Goal: Contribute content: Contribute content

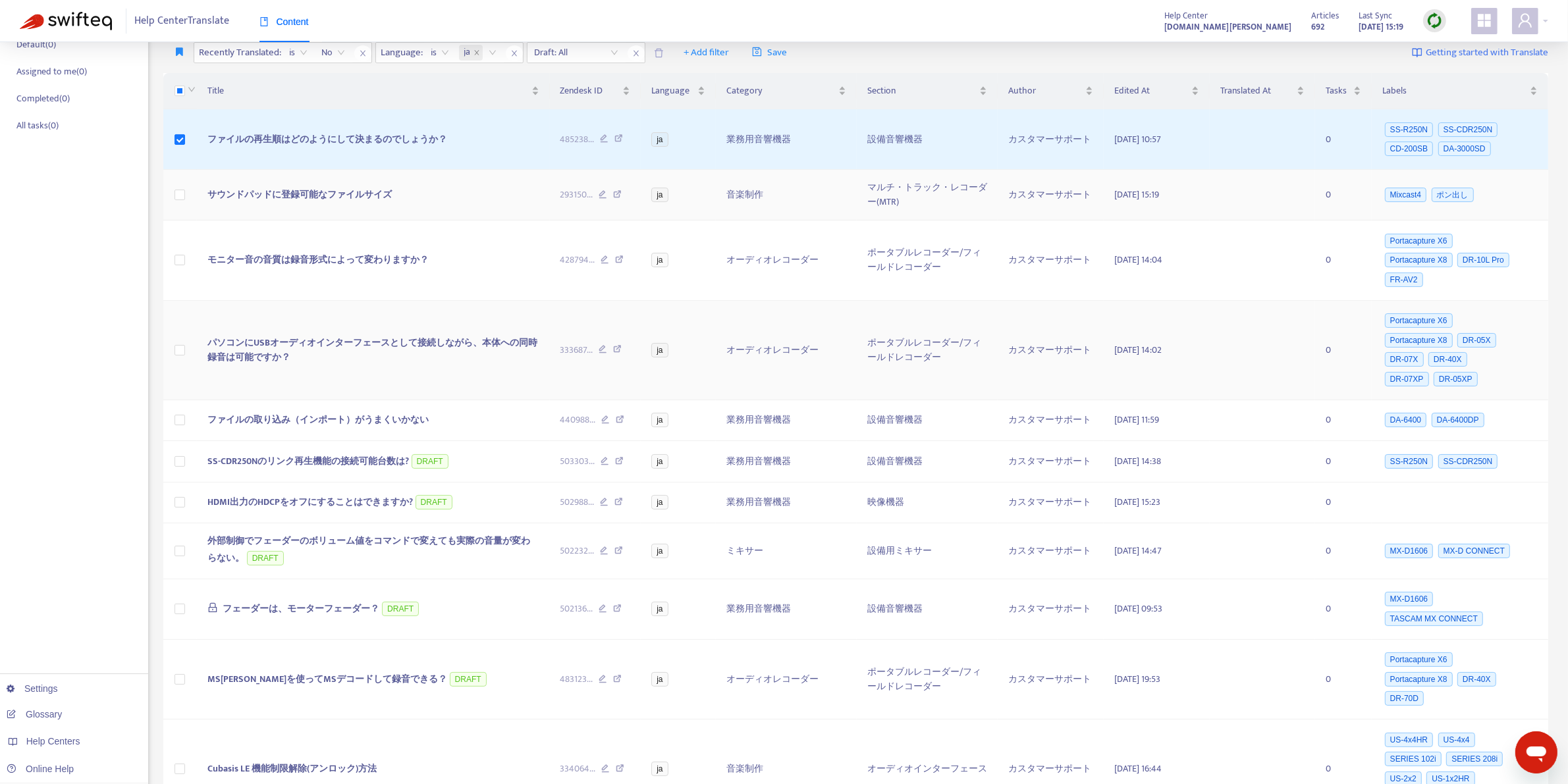
scroll to position [229, 0]
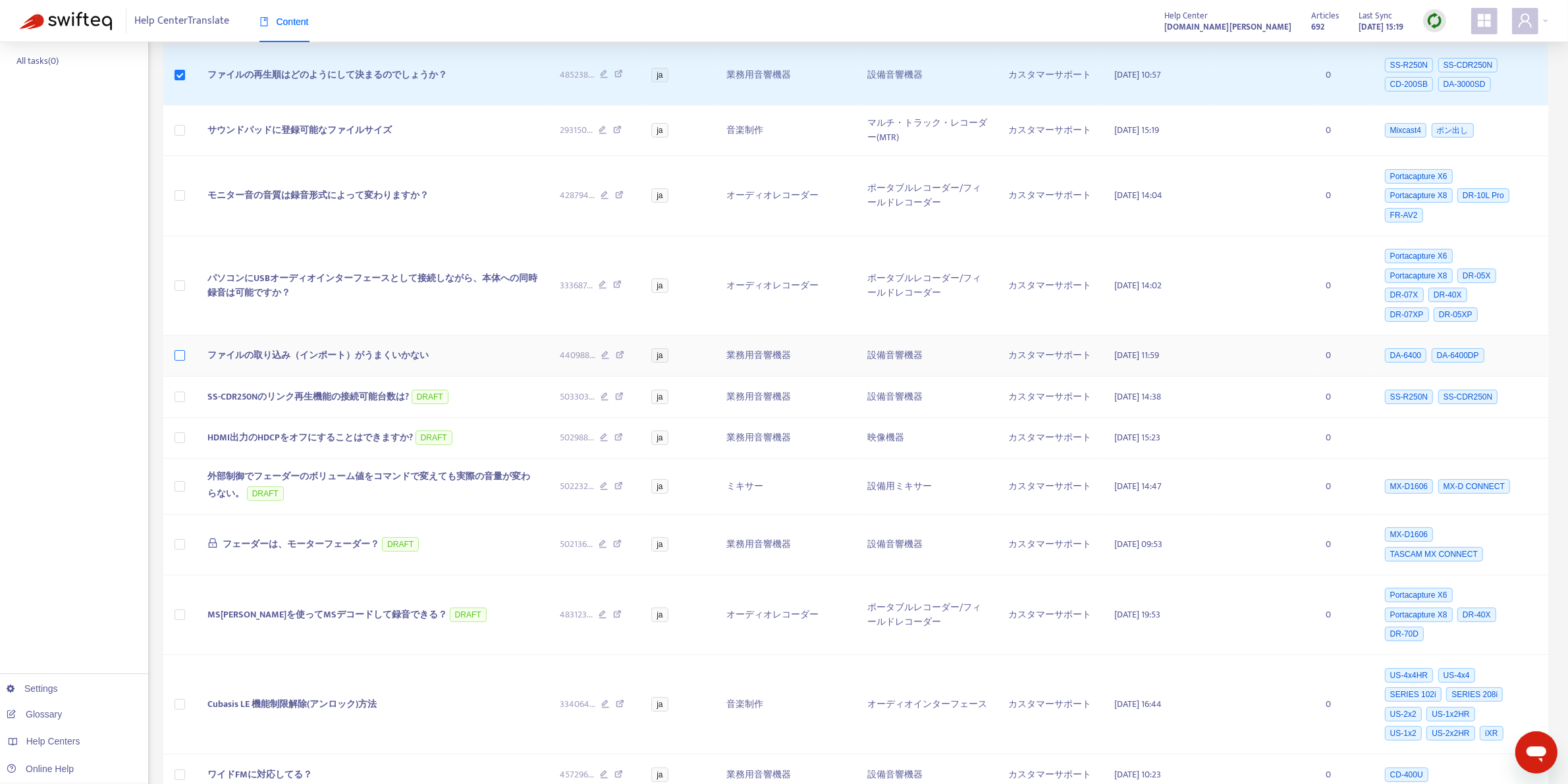
click at [179, 363] on label at bounding box center [180, 355] width 11 height 14
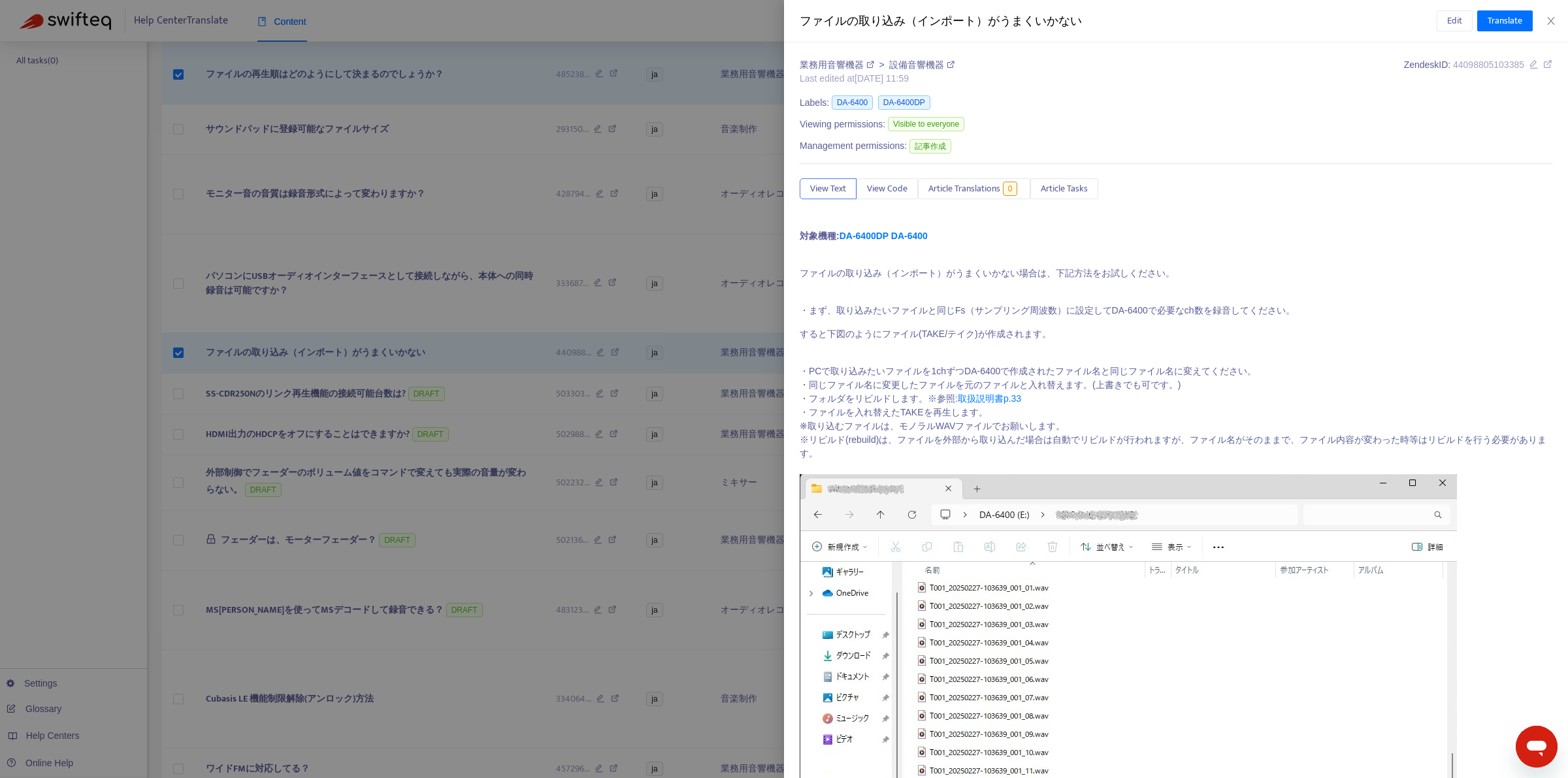
click at [449, 357] on div at bounding box center [784, 389] width 1568 height 778
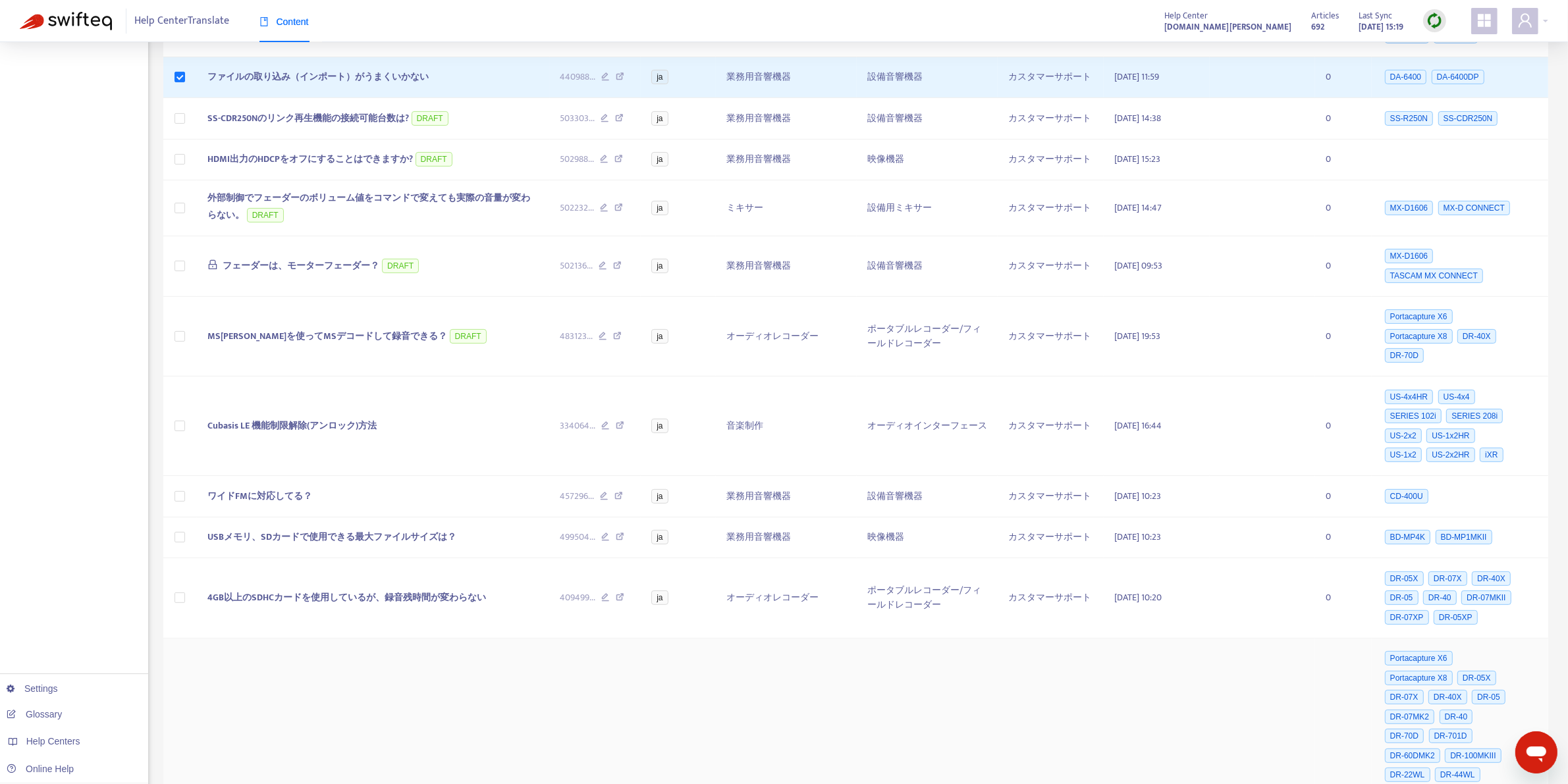
scroll to position [786, 0]
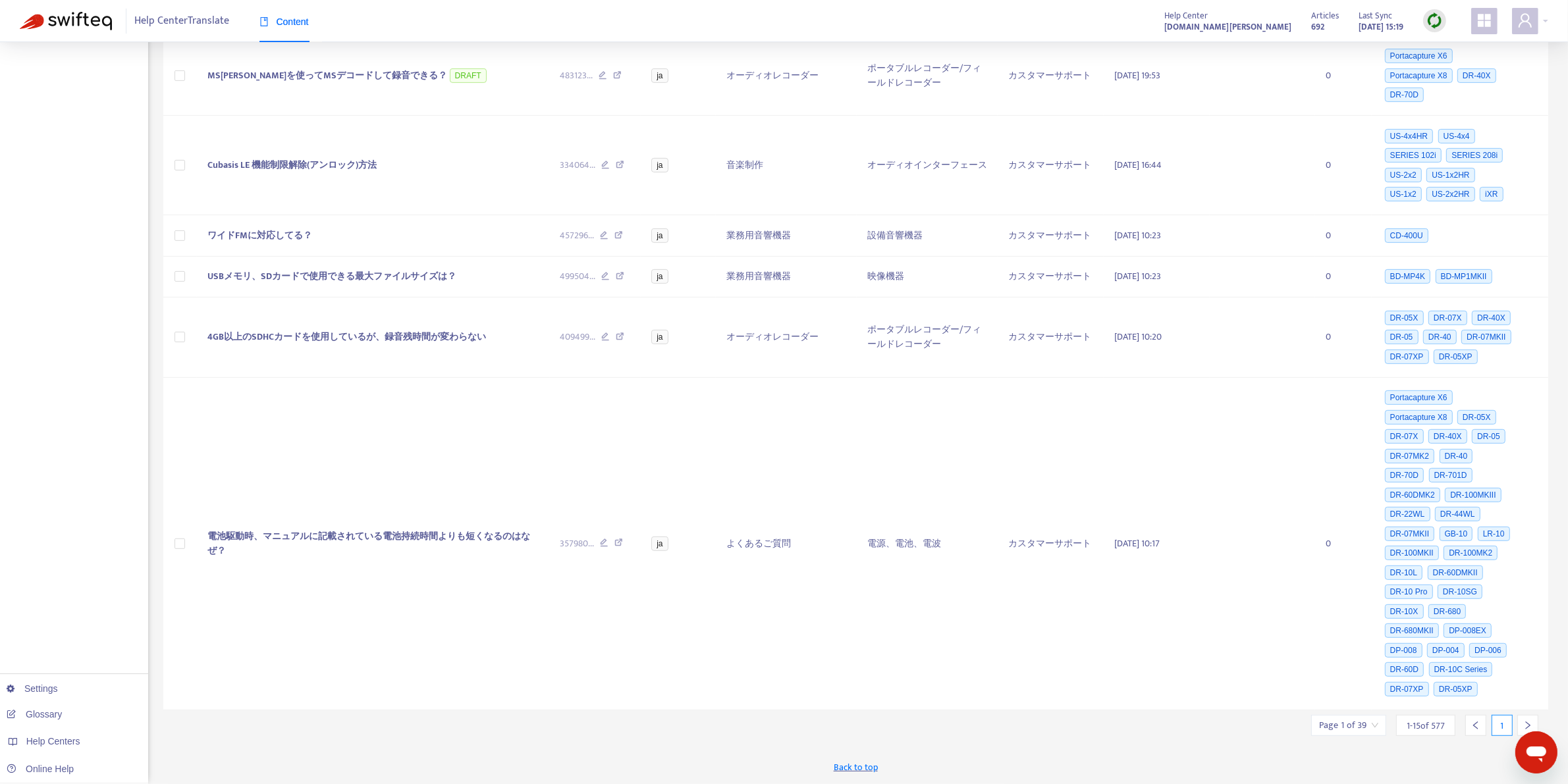
click at [1528, 721] on icon "right" at bounding box center [1528, 725] width 9 height 9
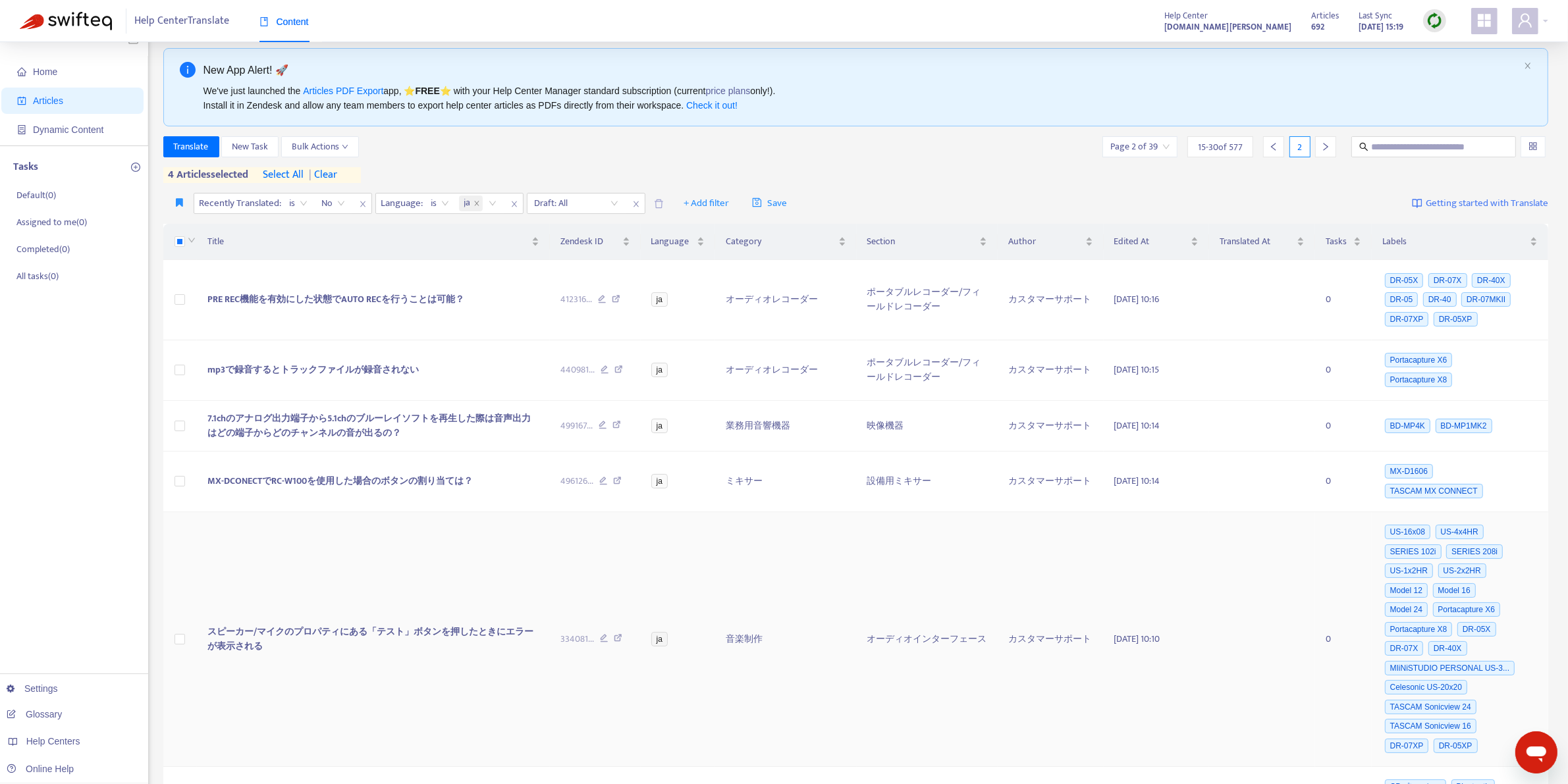
scroll to position [0, 0]
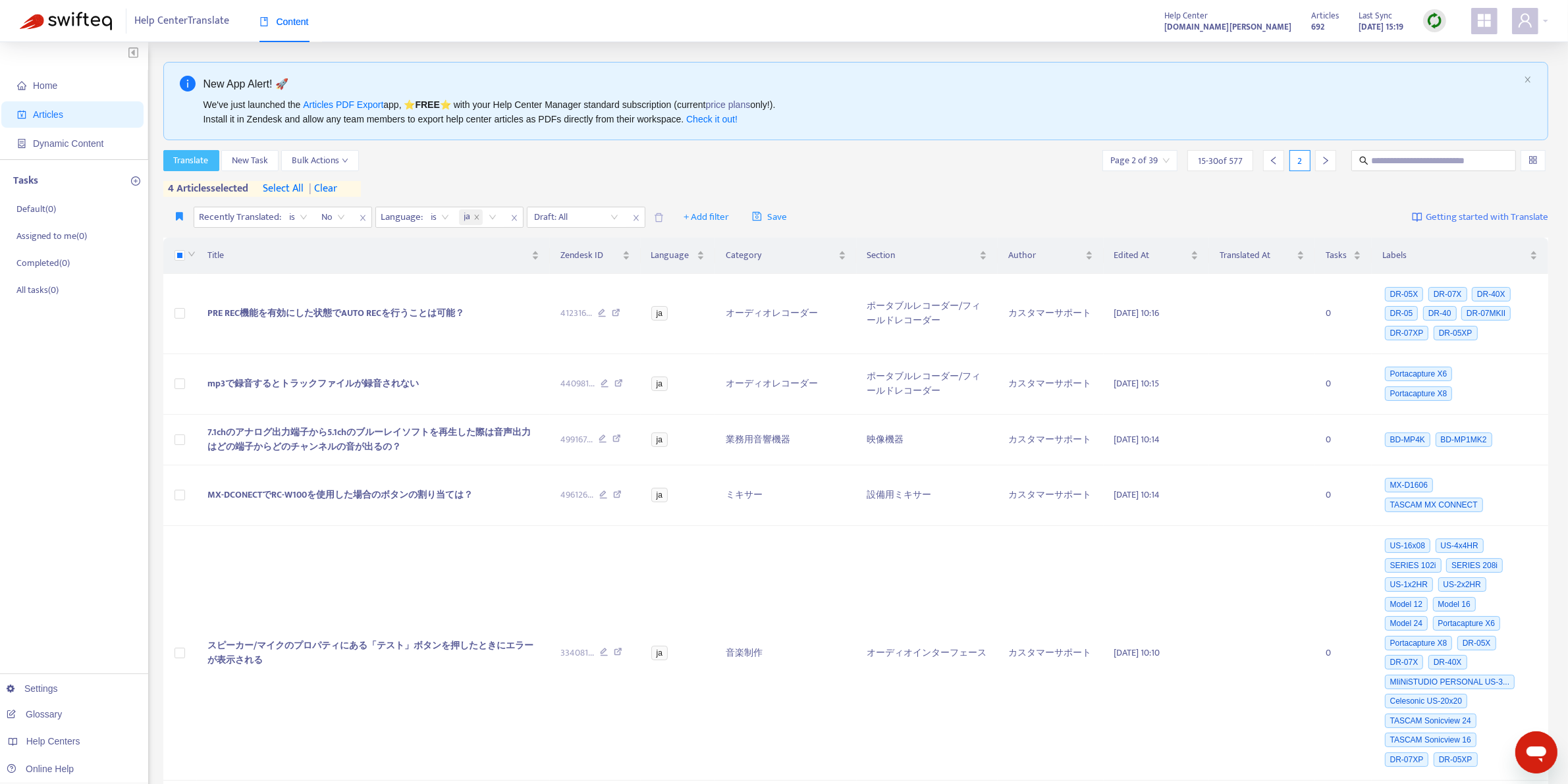
click at [189, 156] on span "Translate" at bounding box center [191, 161] width 35 height 14
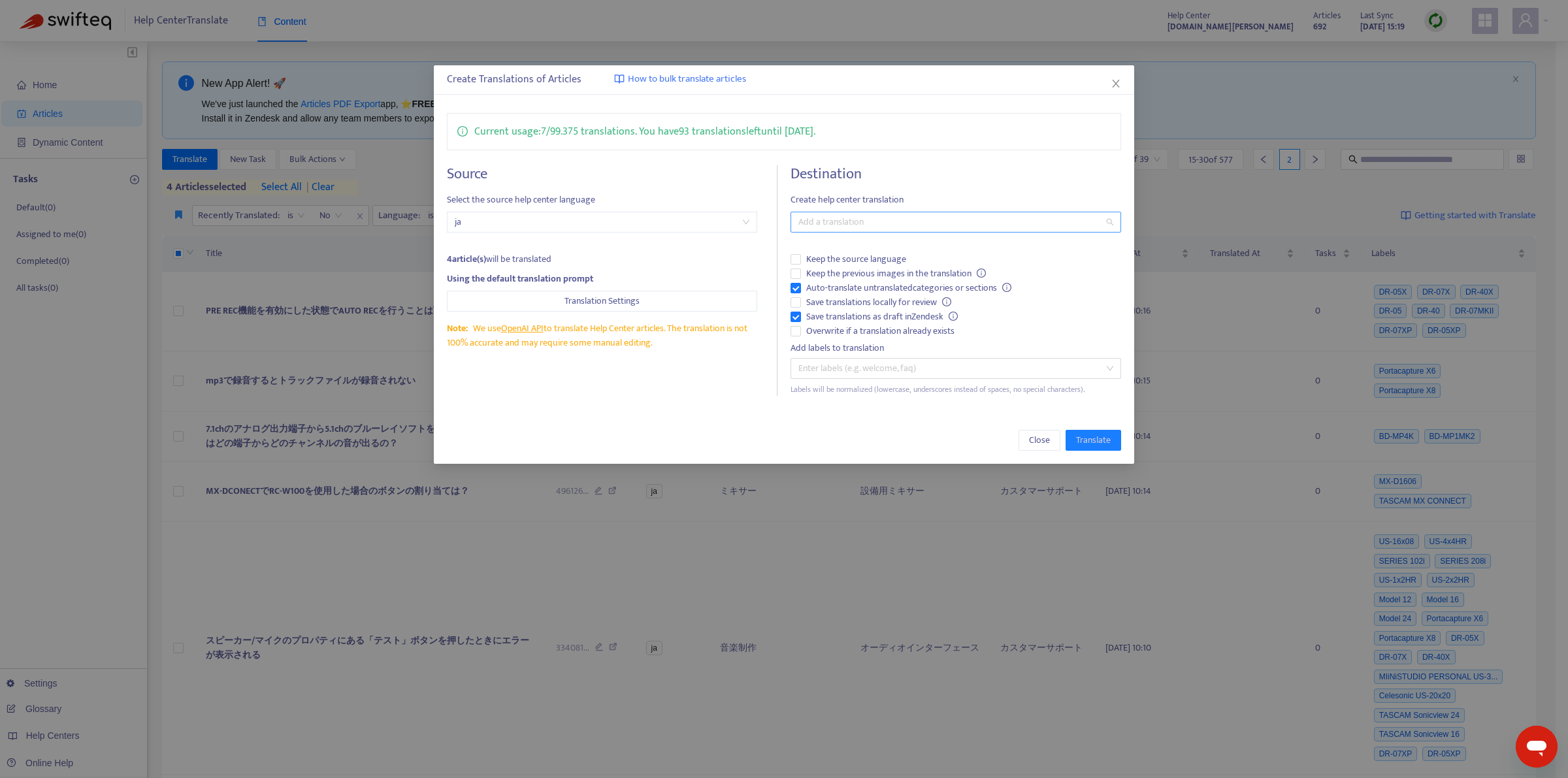
click at [862, 226] on div at bounding box center [950, 222] width 311 height 15
click at [847, 266] on div "English ([GEOGRAPHIC_DATA]) ( en-us )" at bounding box center [956, 270] width 310 height 14
click at [1089, 443] on span "Translate" at bounding box center [1093, 441] width 35 height 14
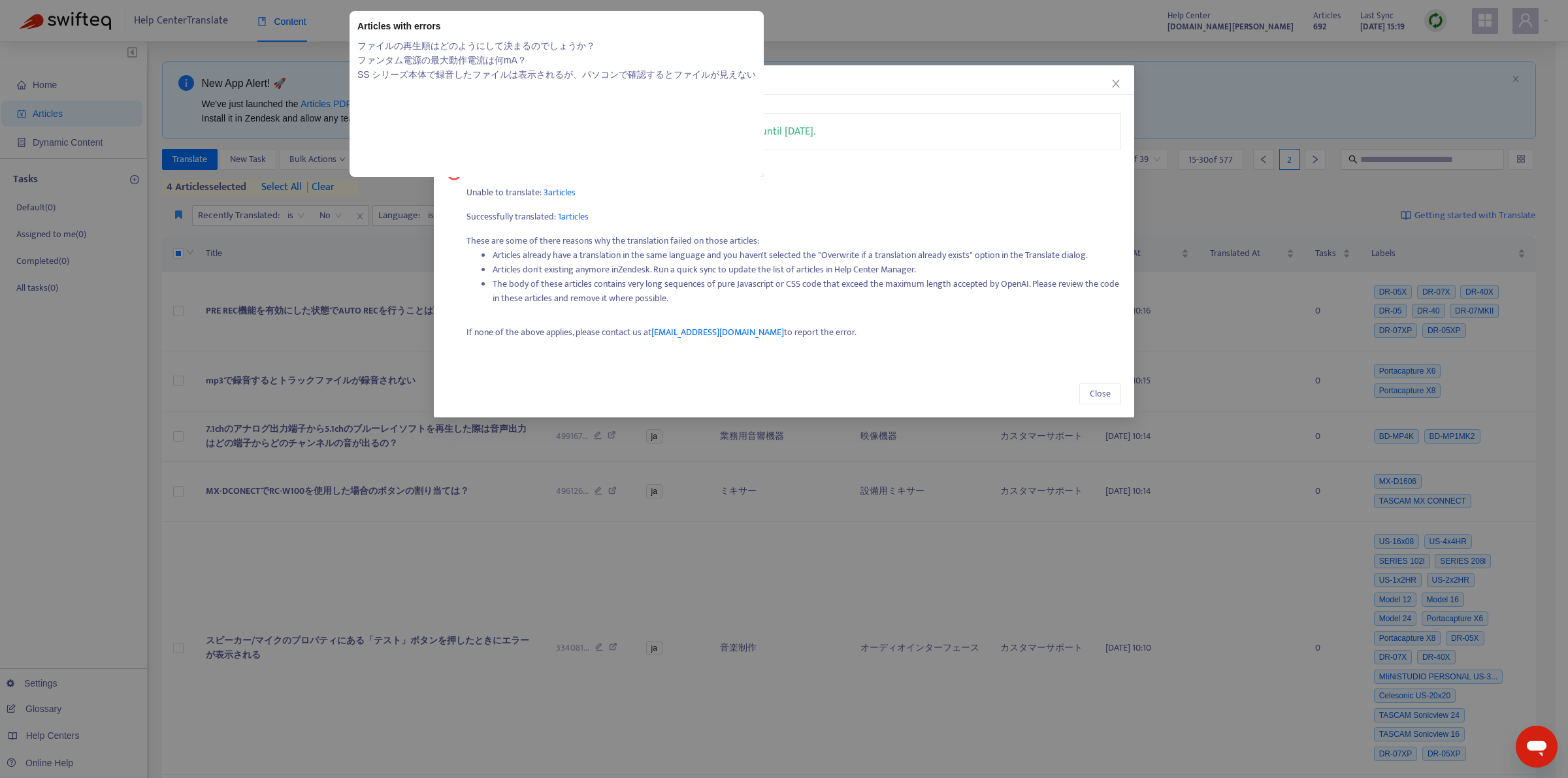
click at [567, 191] on span "3 articles" at bounding box center [560, 192] width 32 height 15
click at [556, 191] on span "3 articles" at bounding box center [560, 192] width 32 height 15
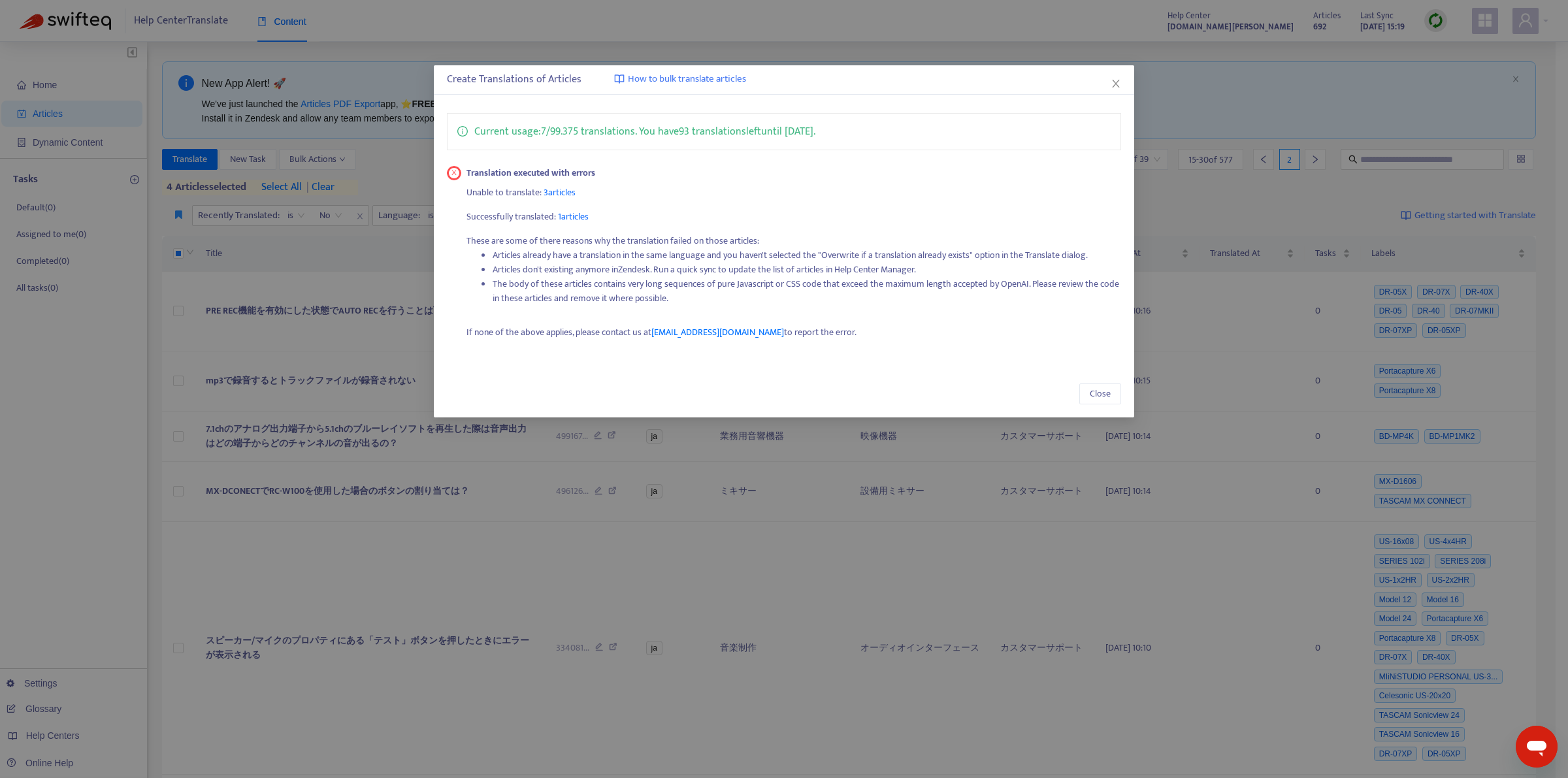
click at [335, 356] on div "Create Translations of Articles How to bulk translate articles Current usage: 7…" at bounding box center [784, 389] width 1568 height 778
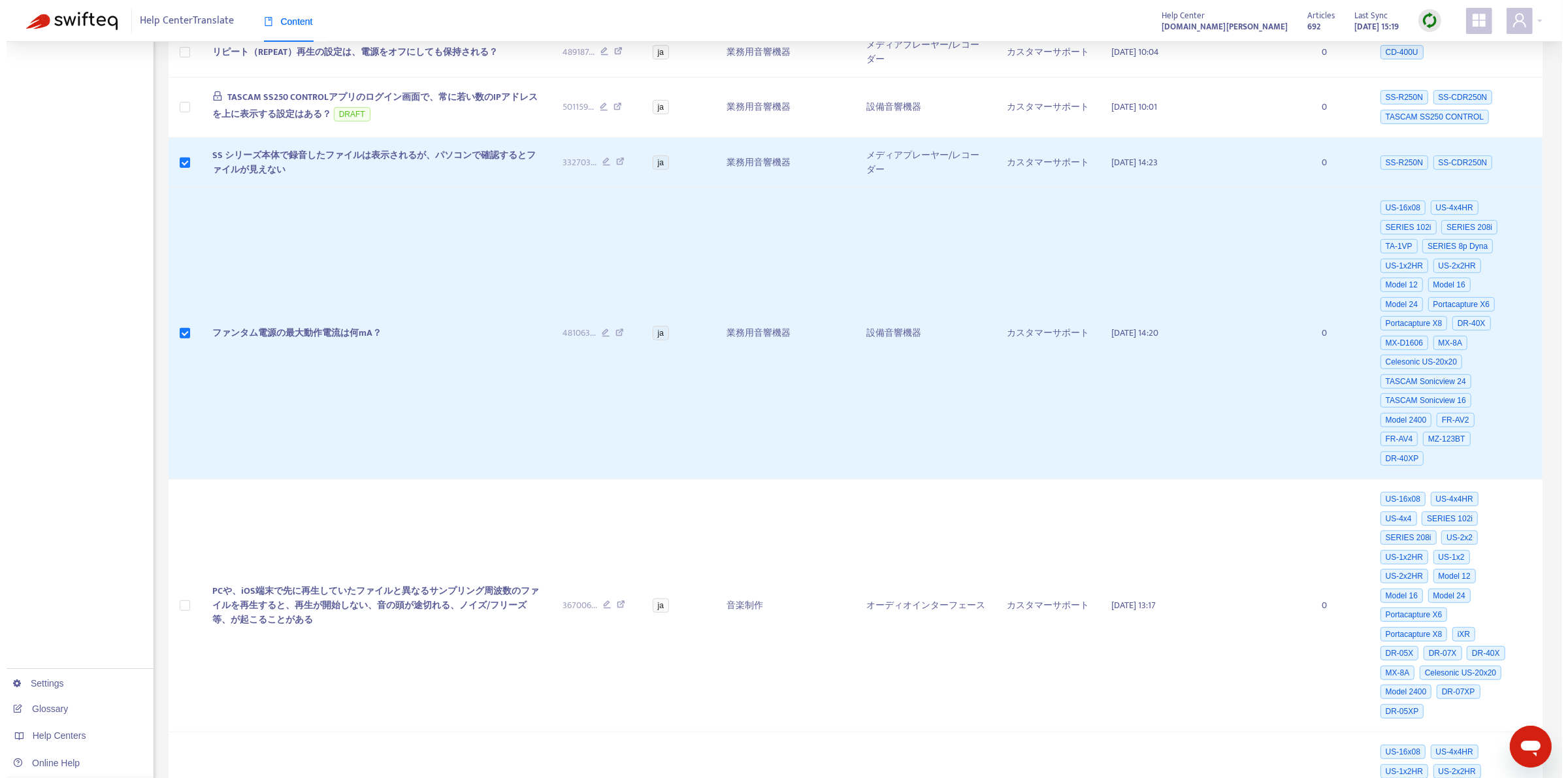
scroll to position [870, 0]
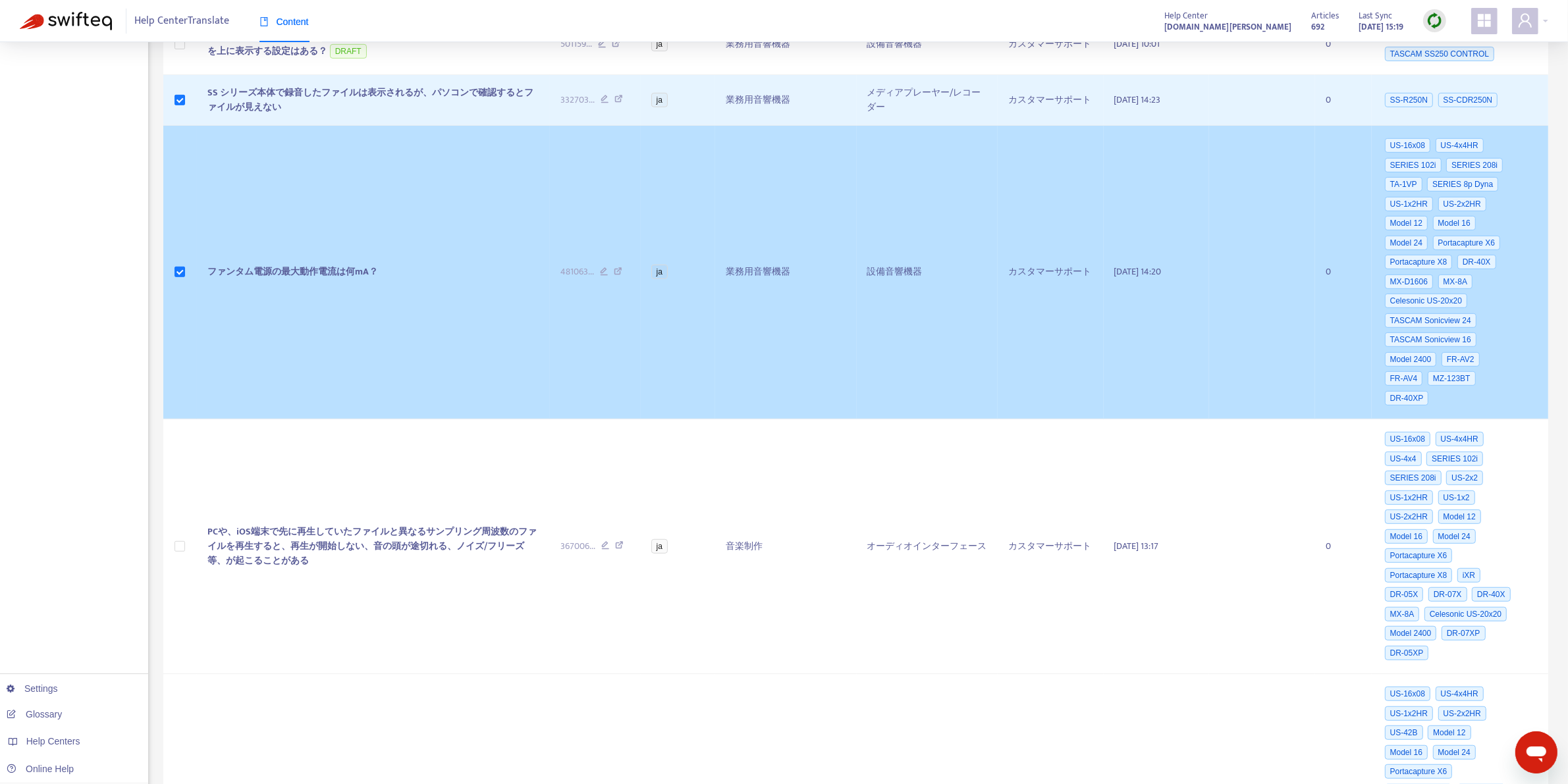
click at [287, 387] on td "ファンタム電源の最大動作電流は何mA？" at bounding box center [374, 272] width 353 height 294
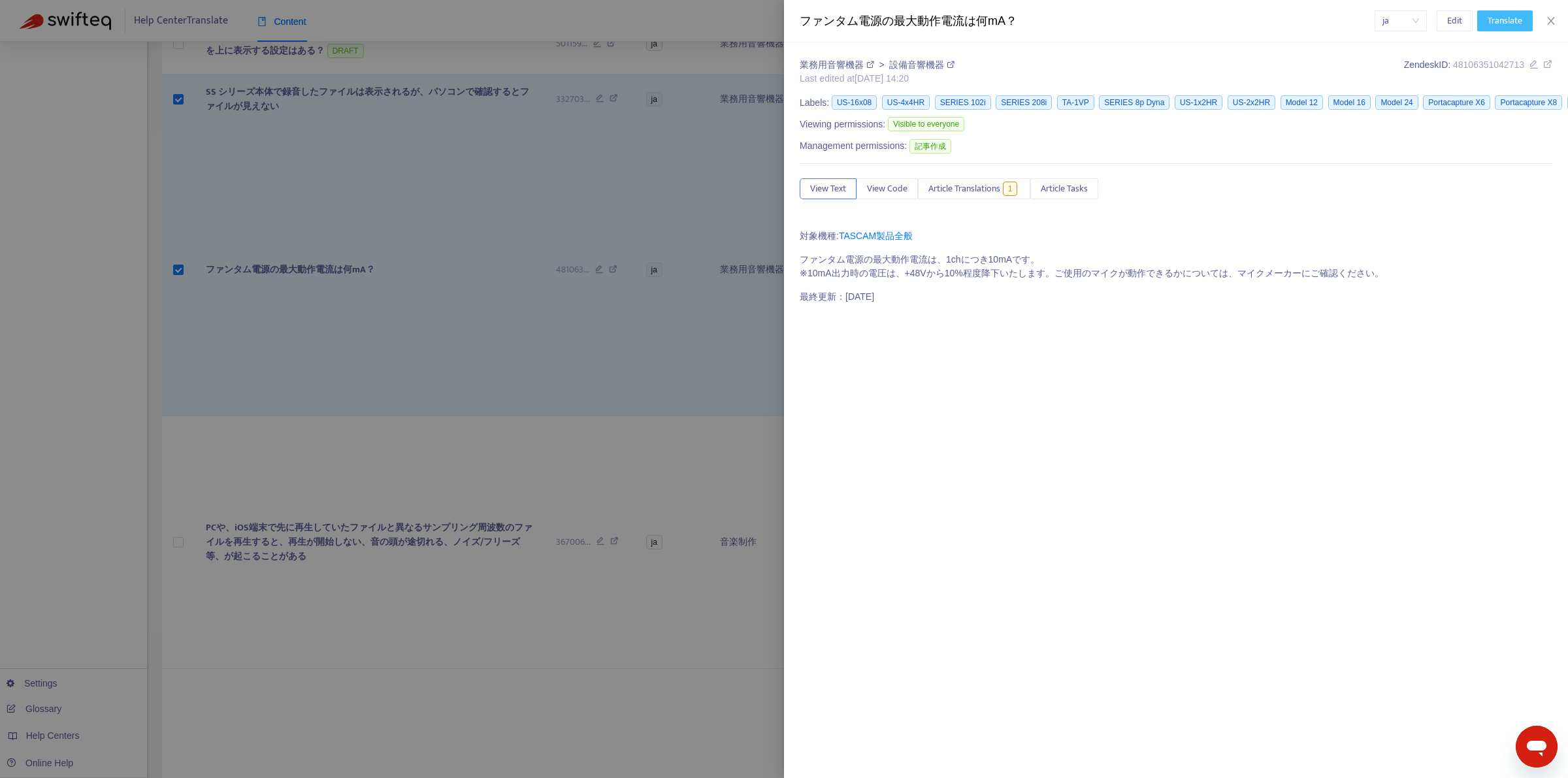
click at [1490, 24] on span "Translate" at bounding box center [1505, 21] width 35 height 14
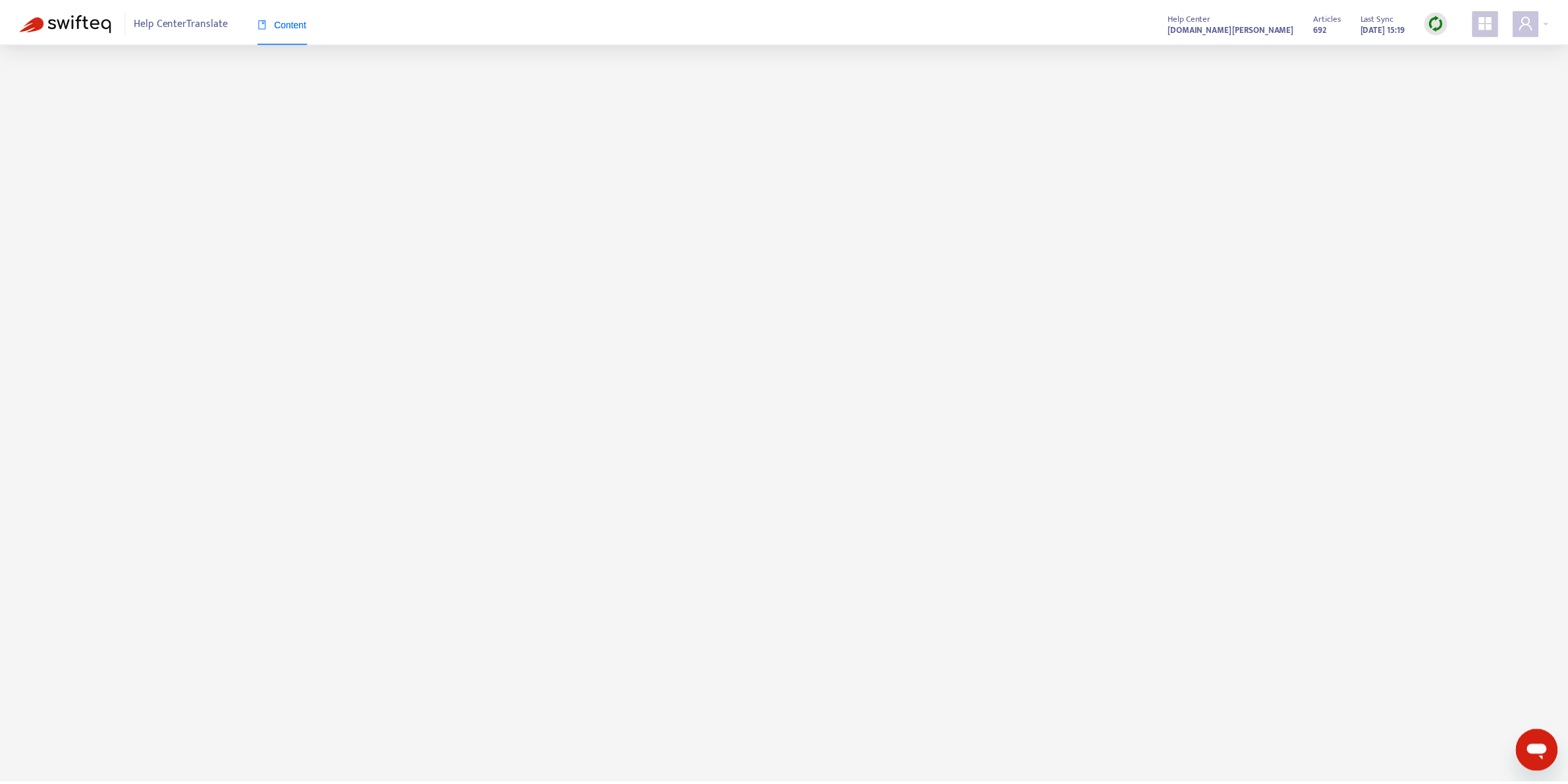
scroll to position [0, 0]
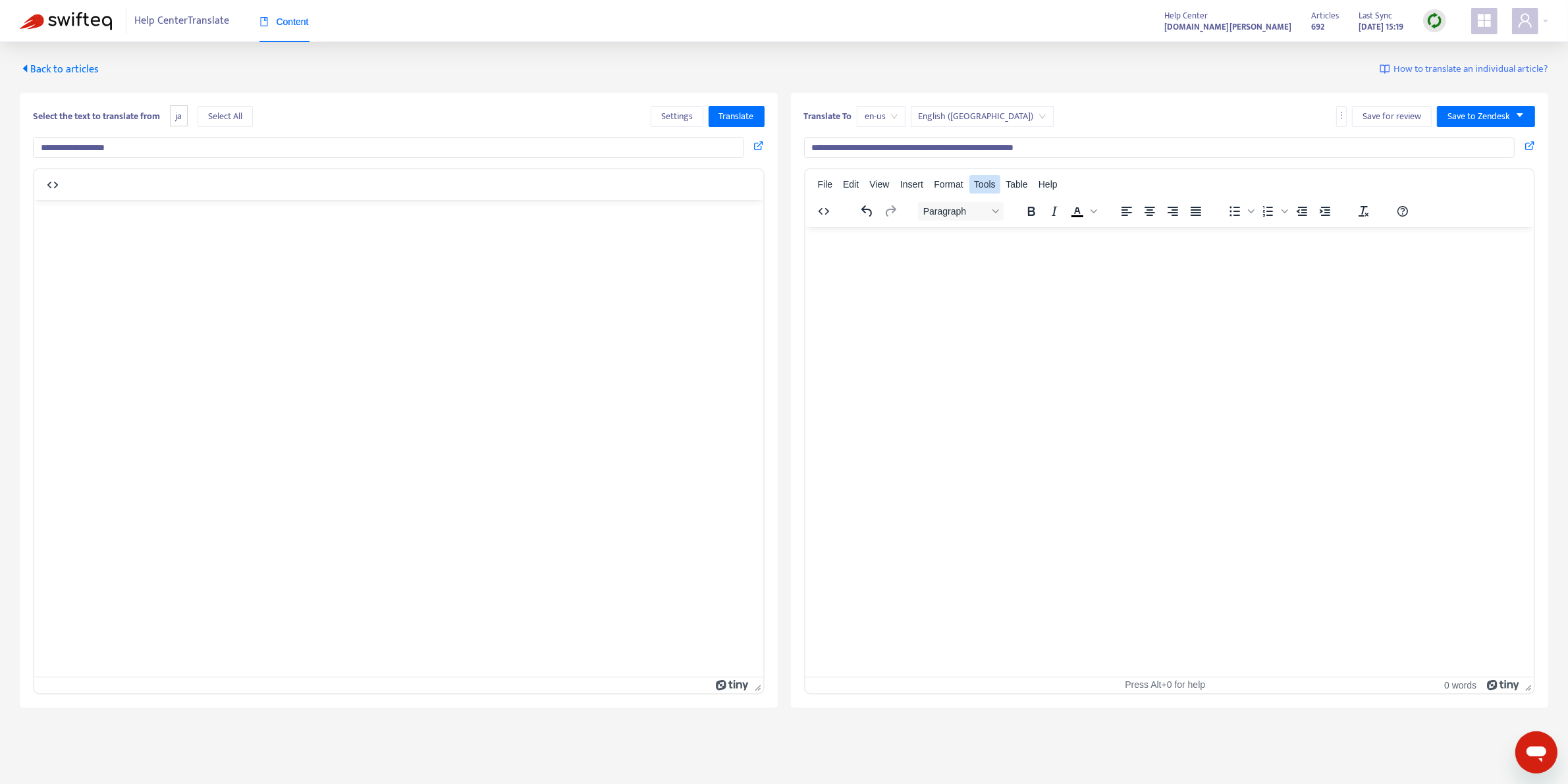
type input "**********"
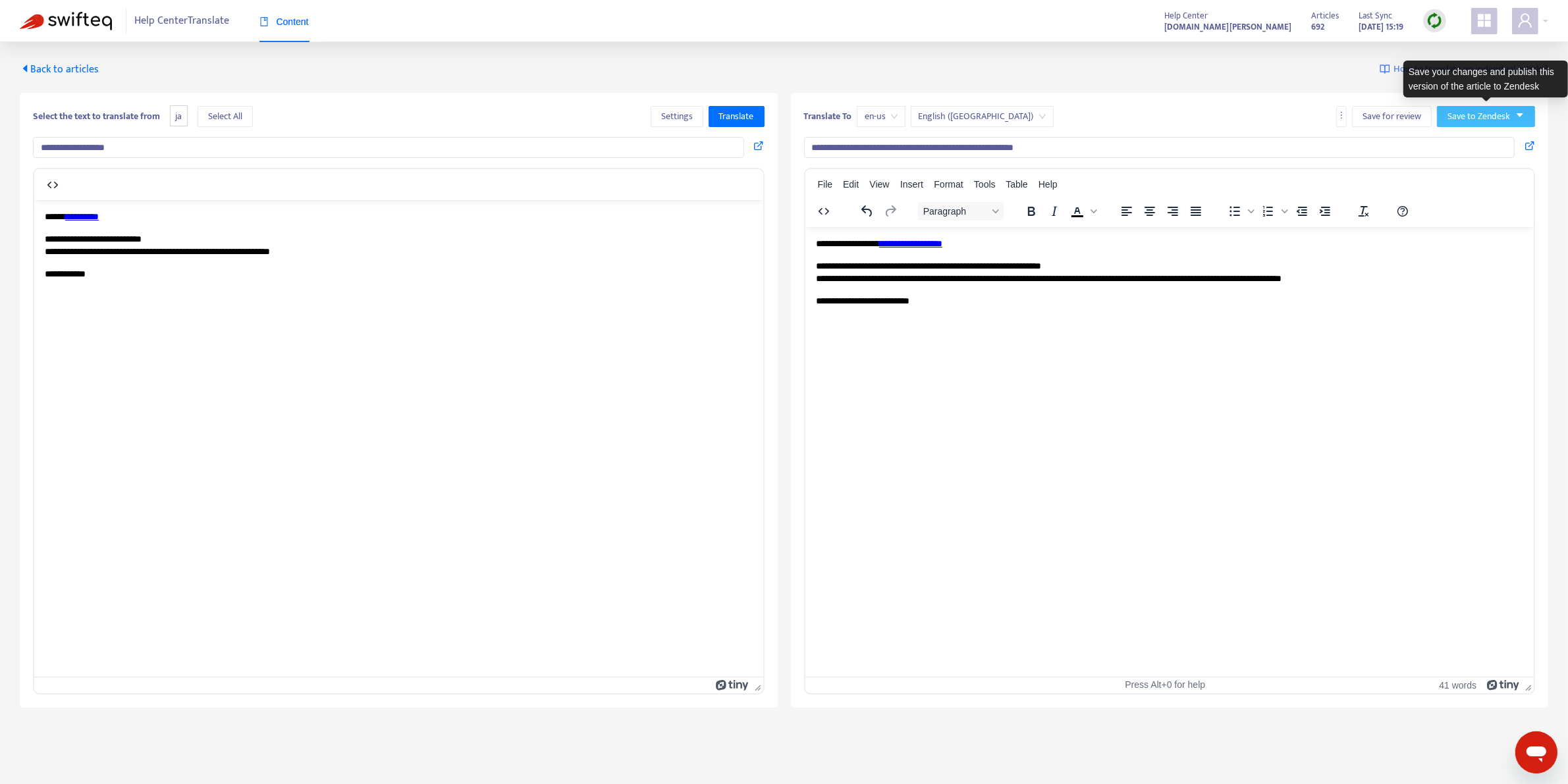
click at [1506, 123] on span "Save to Zendesk" at bounding box center [1478, 117] width 62 height 14
click at [1472, 160] on span "Save as draft" at bounding box center [1473, 164] width 50 height 14
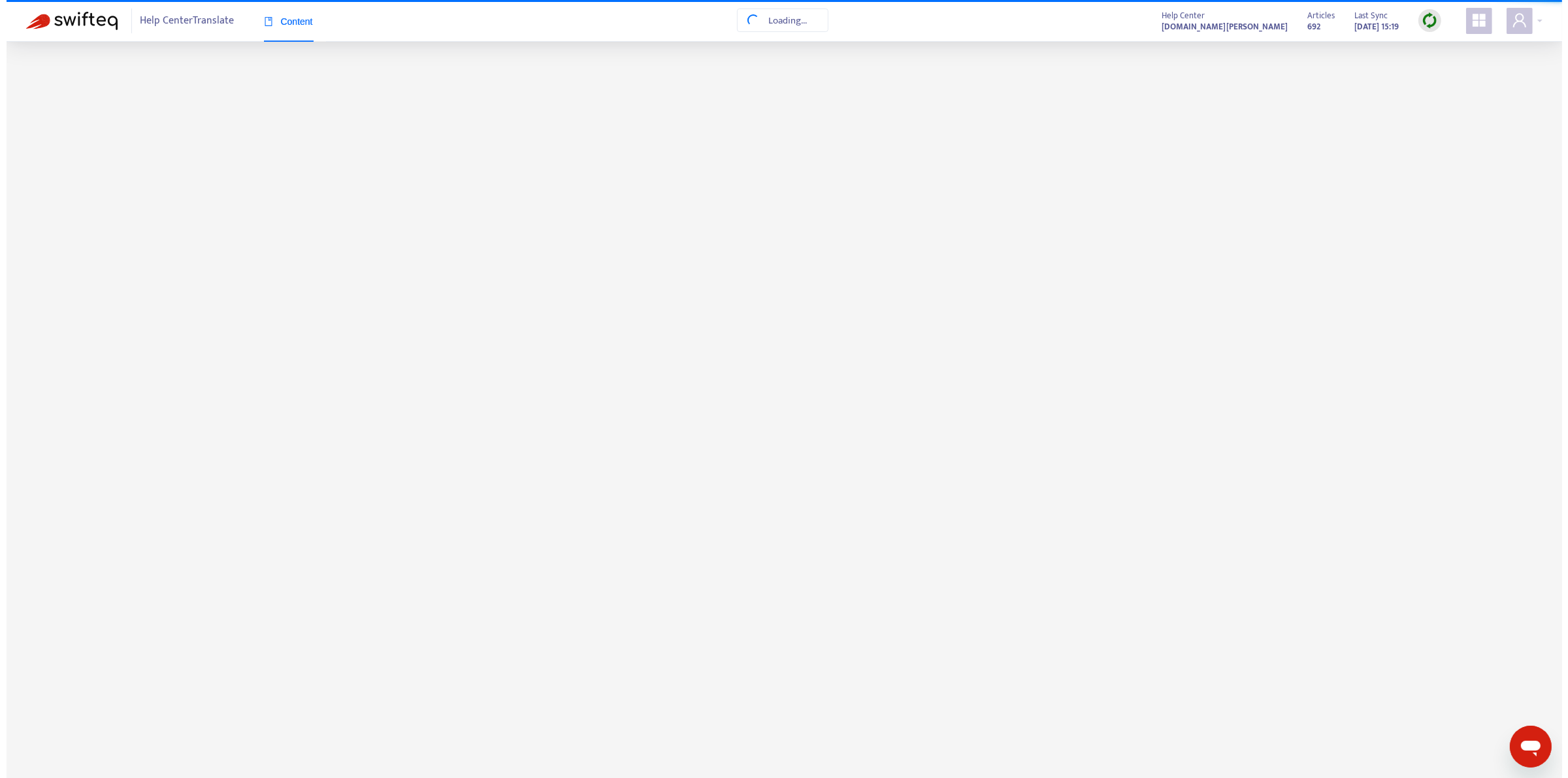
scroll to position [41, 0]
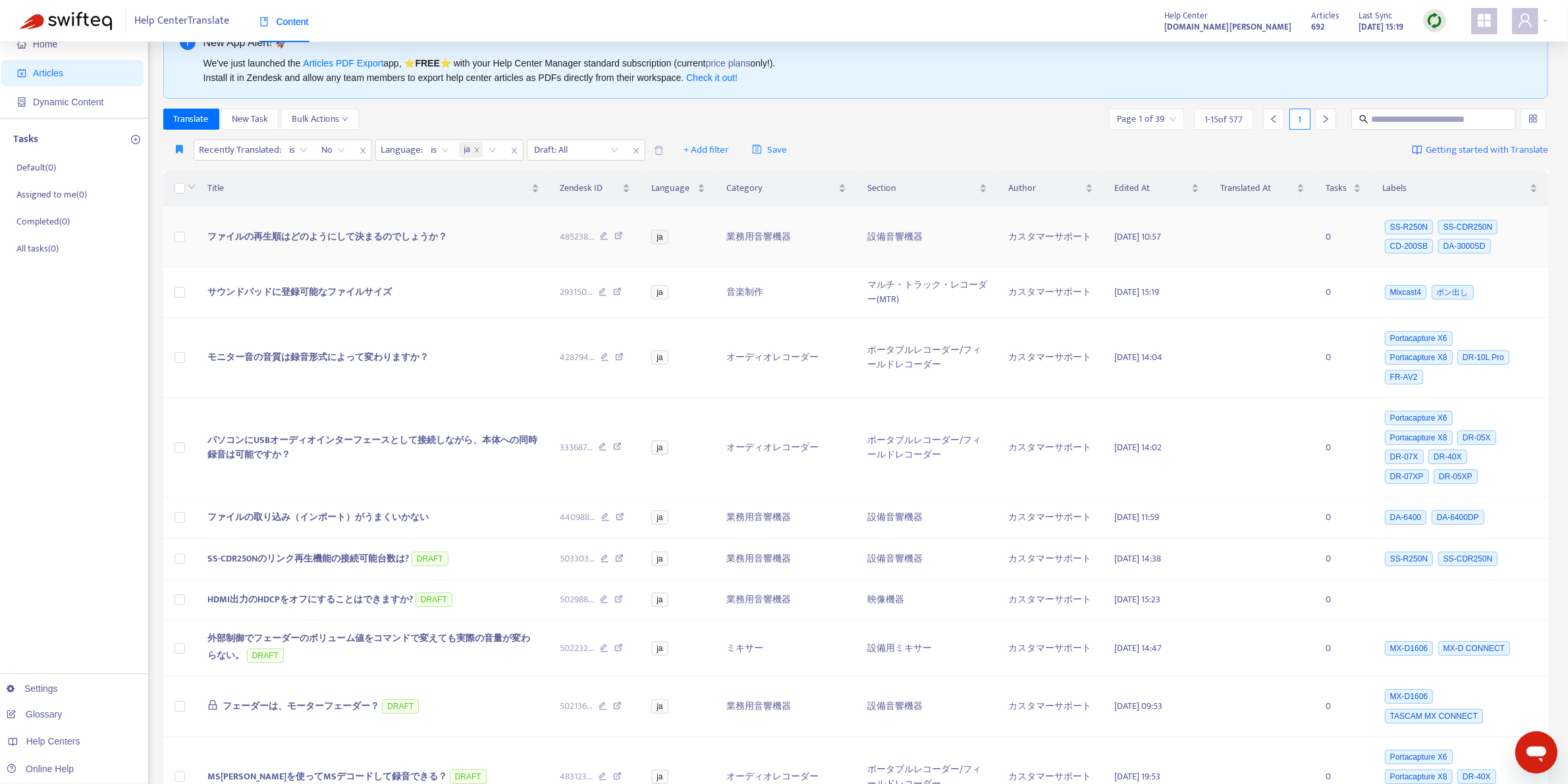
click at [245, 232] on span "ファイルの再生順はどのようにして決まるのでしょうか？" at bounding box center [327, 236] width 240 height 15
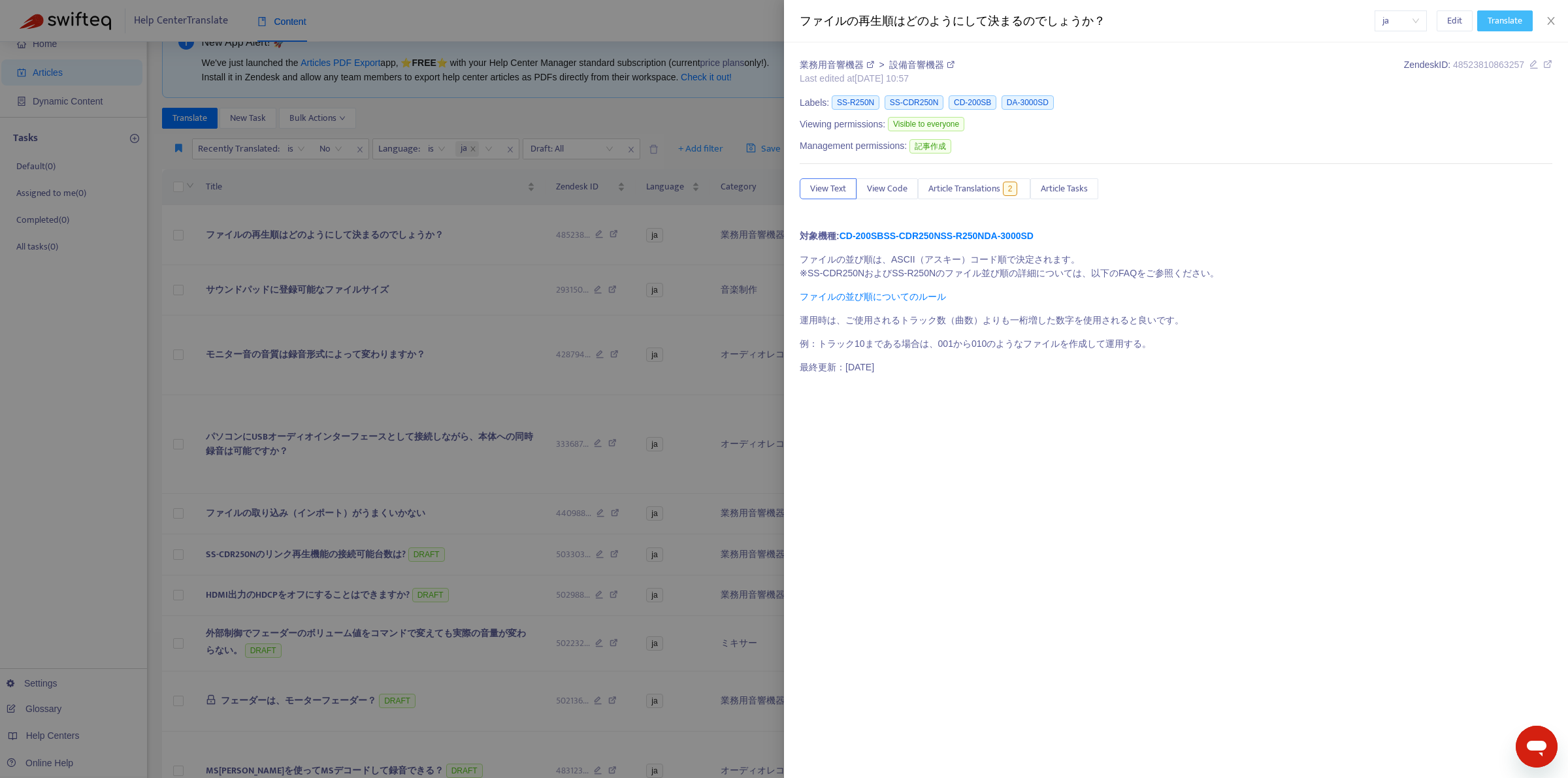
click at [1501, 21] on span "Translate" at bounding box center [1505, 21] width 35 height 14
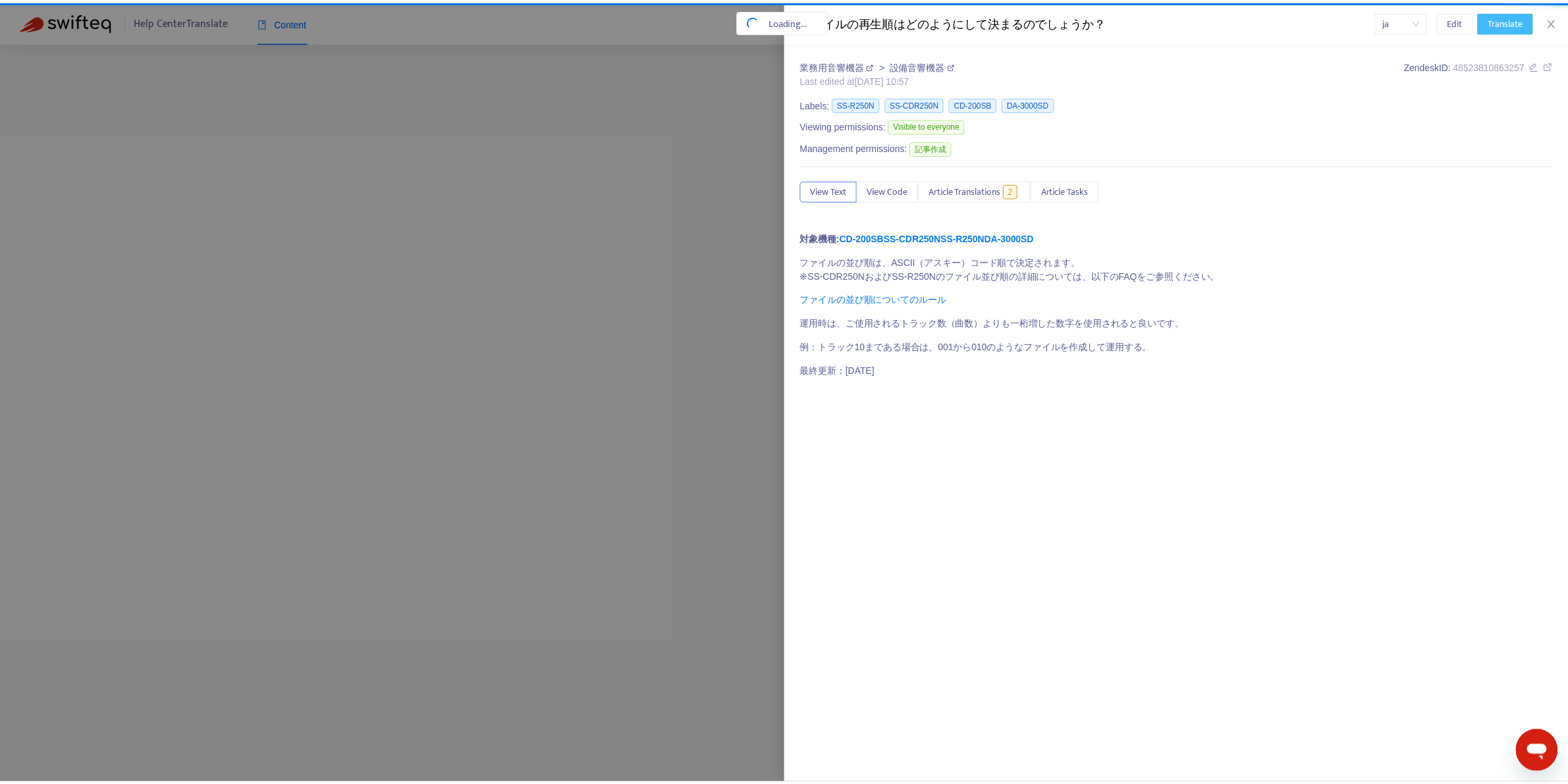
scroll to position [0, 0]
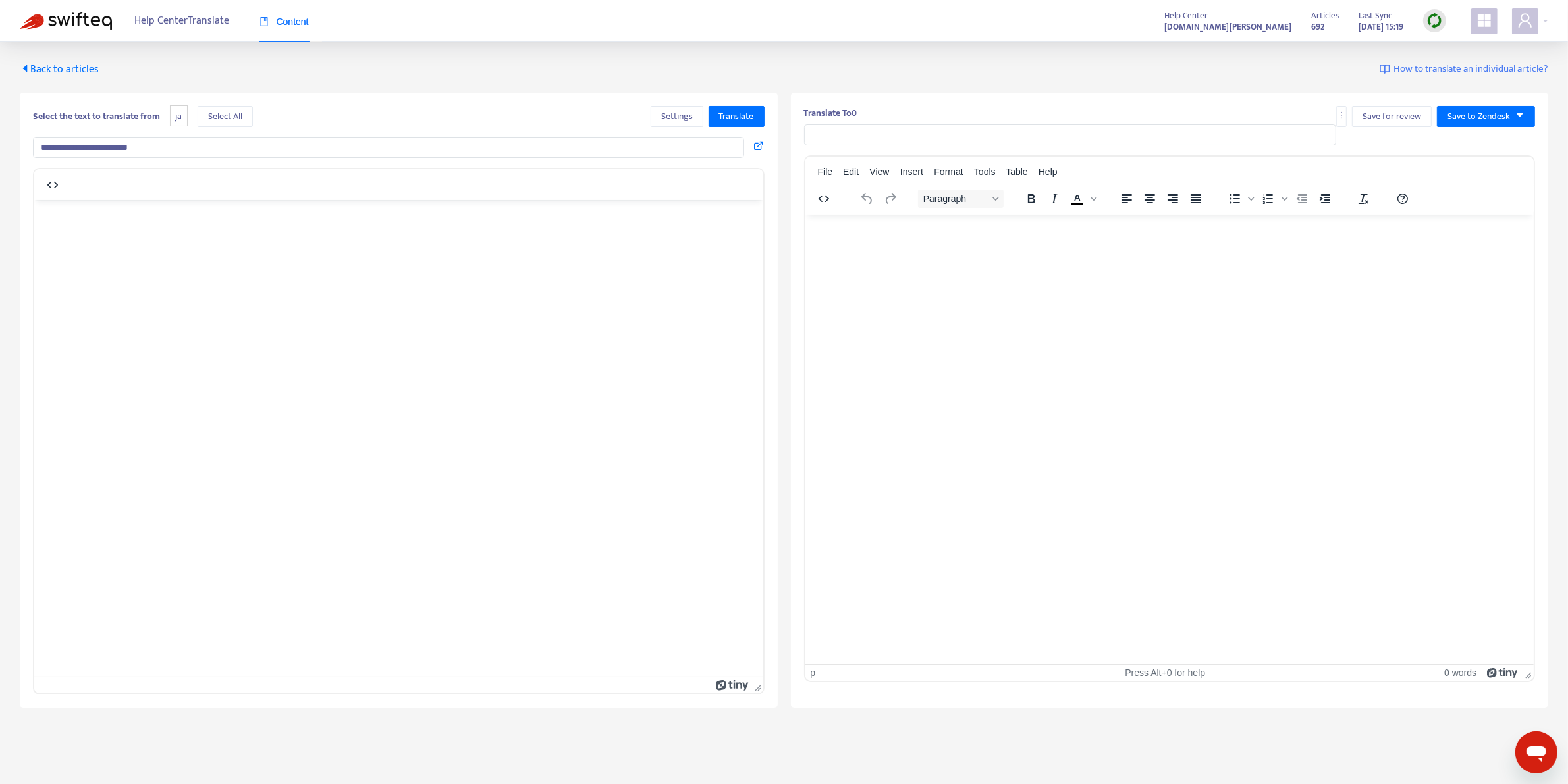
type input "**********"
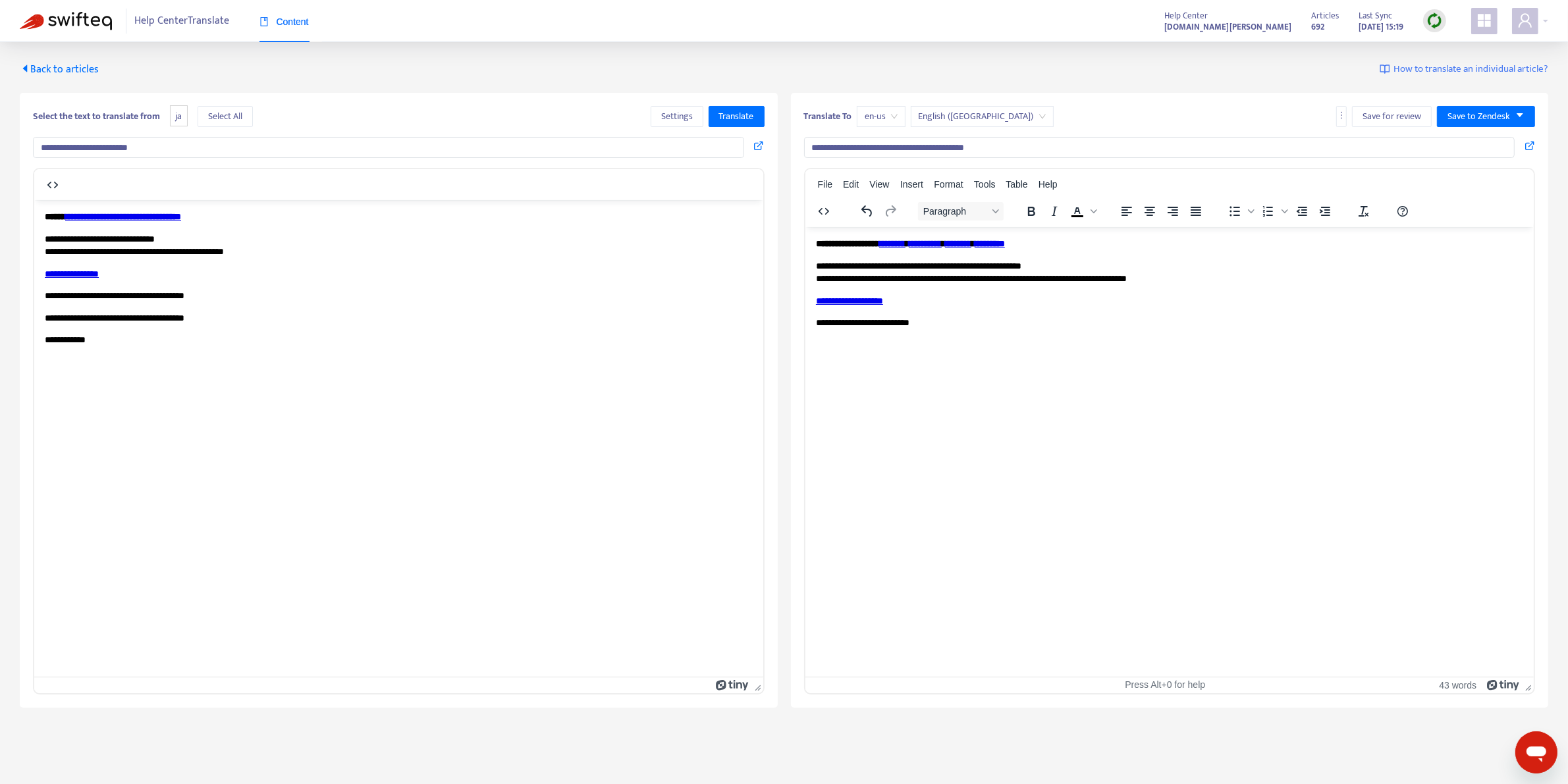
click at [980, 113] on span "English ([GEOGRAPHIC_DATA])" at bounding box center [983, 117] width 128 height 20
click at [1042, 107] on div "Translate To en-us English ([GEOGRAPHIC_DATA]) Save for review Save to Zendesk" at bounding box center [1170, 118] width 732 height 26
click at [1472, 115] on span "Save to Zendesk" at bounding box center [1478, 117] width 62 height 14
click at [1464, 163] on span "Save as draft" at bounding box center [1473, 164] width 50 height 14
click at [905, 239] on strong "********" at bounding box center [891, 243] width 26 height 9
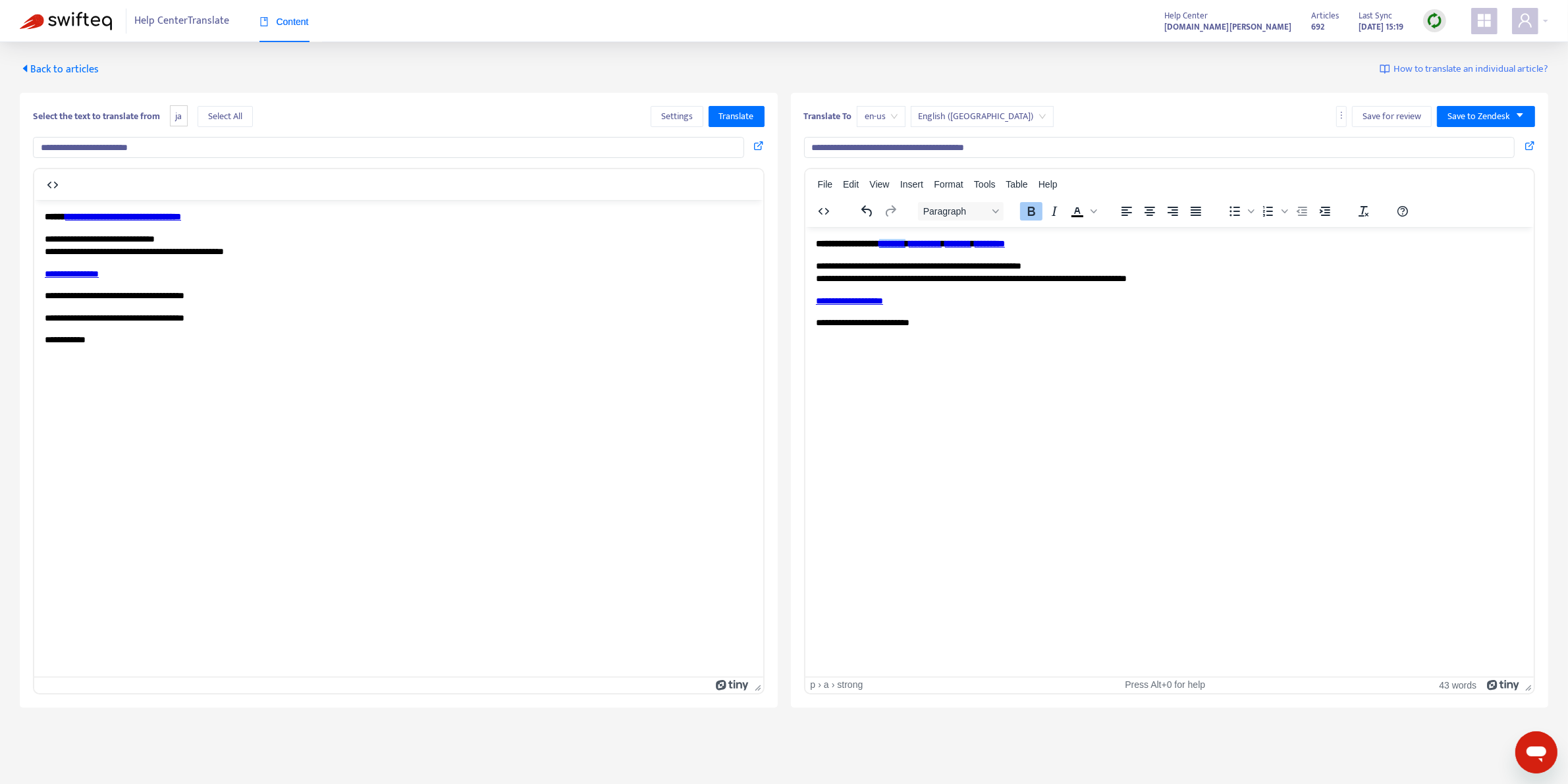
click at [941, 246] on strong "*******" at bounding box center [929, 243] width 23 height 9
click at [905, 239] on strong "********" at bounding box center [891, 243] width 26 height 9
click at [967, 253] on div "Link..." at bounding box center [962, 250] width 24 height 15
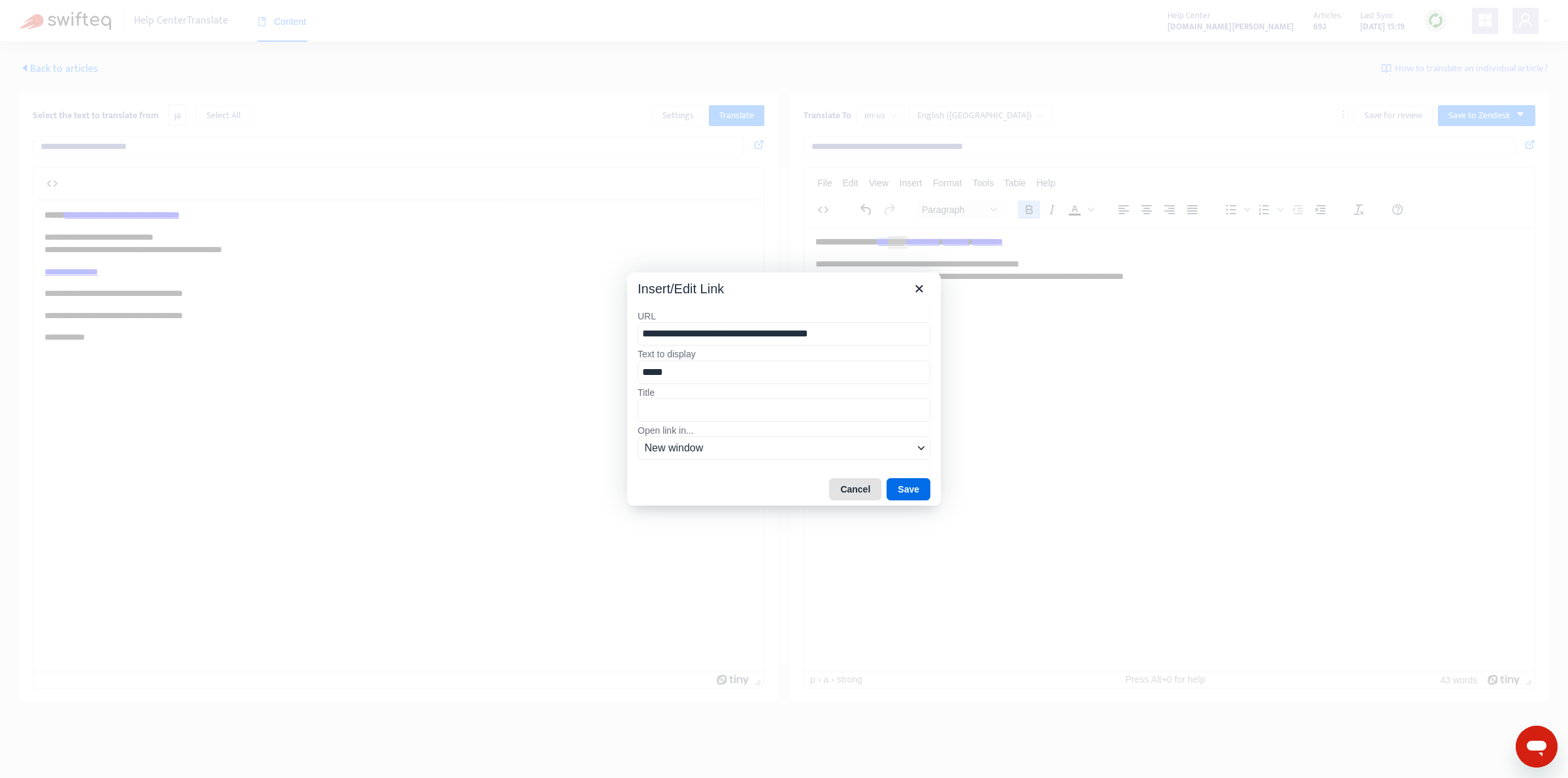
click at [856, 491] on button "Cancel" at bounding box center [855, 489] width 52 height 22
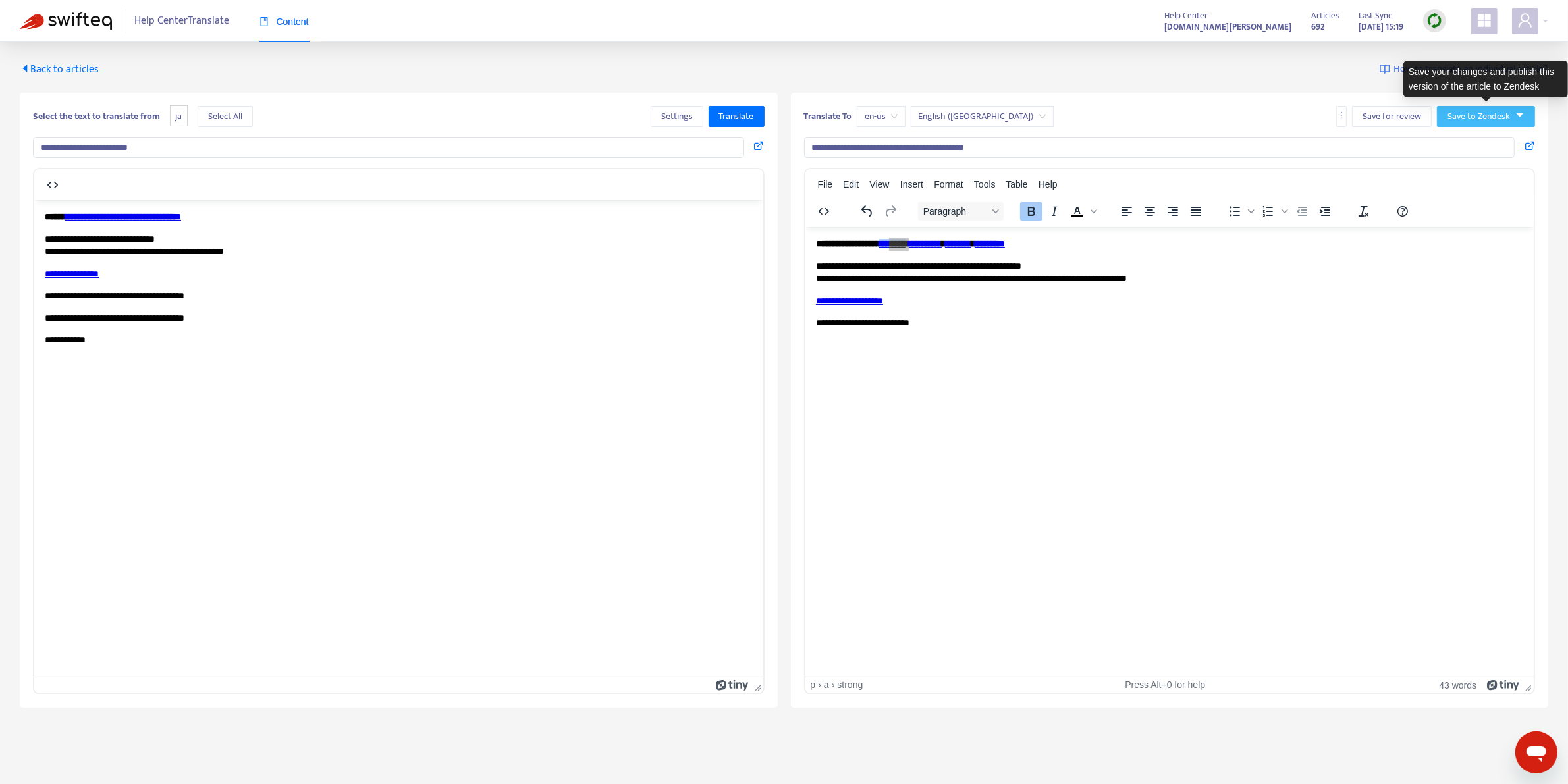
click at [1472, 114] on span "Save to Zendesk" at bounding box center [1478, 117] width 62 height 14
click at [1467, 161] on span "Save as draft" at bounding box center [1473, 164] width 50 height 14
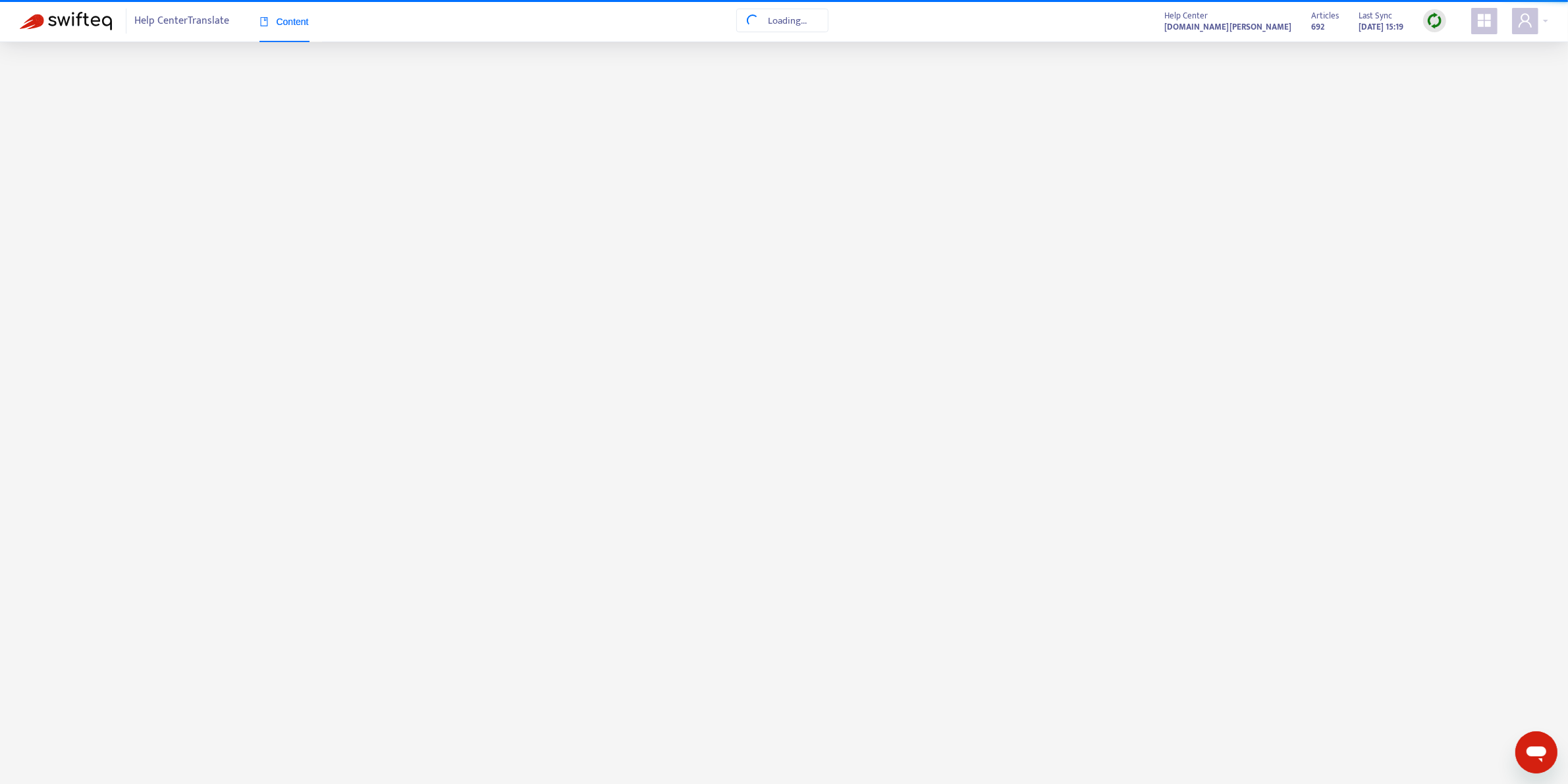
scroll to position [42, 0]
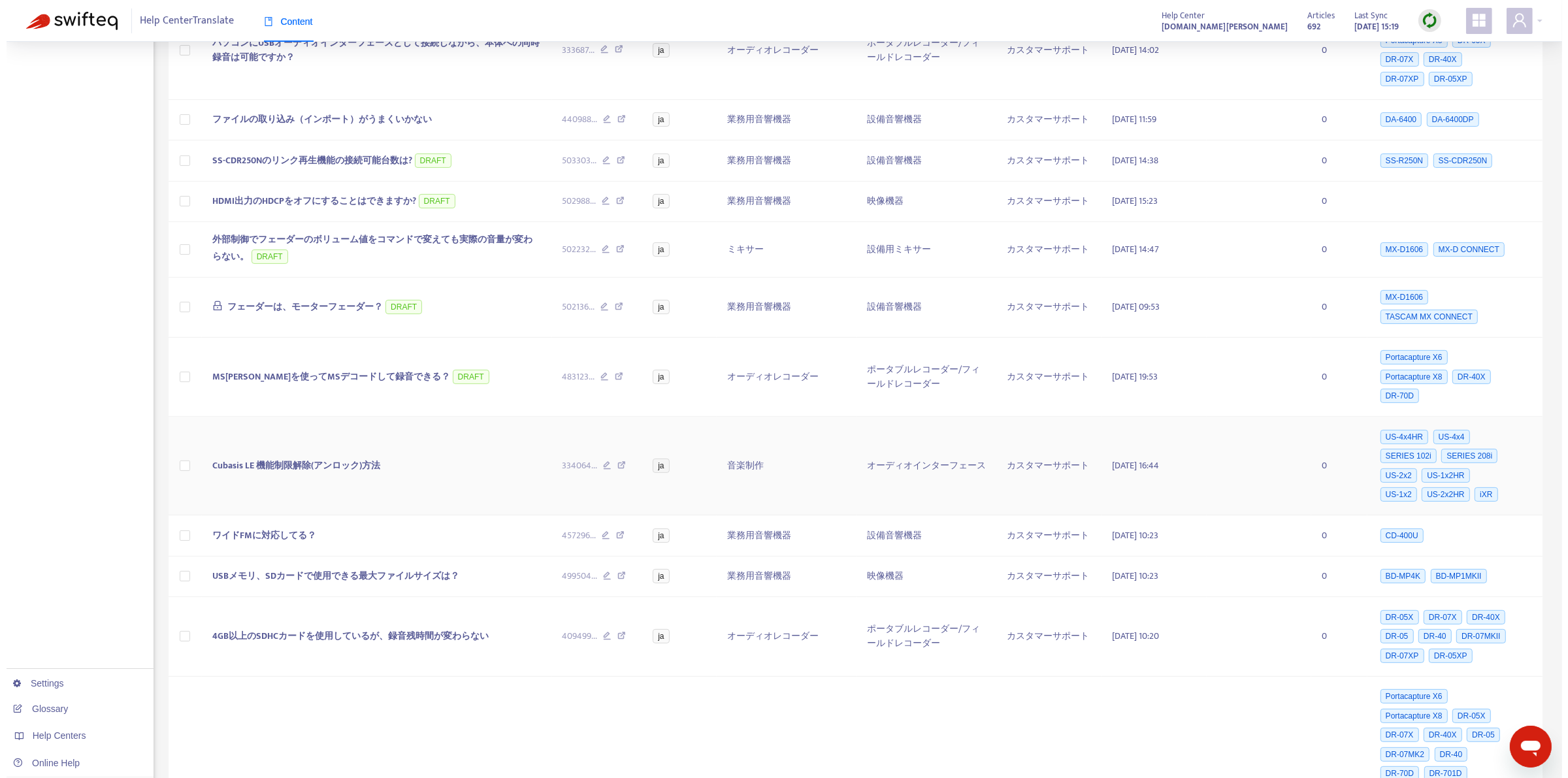
scroll to position [753, 0]
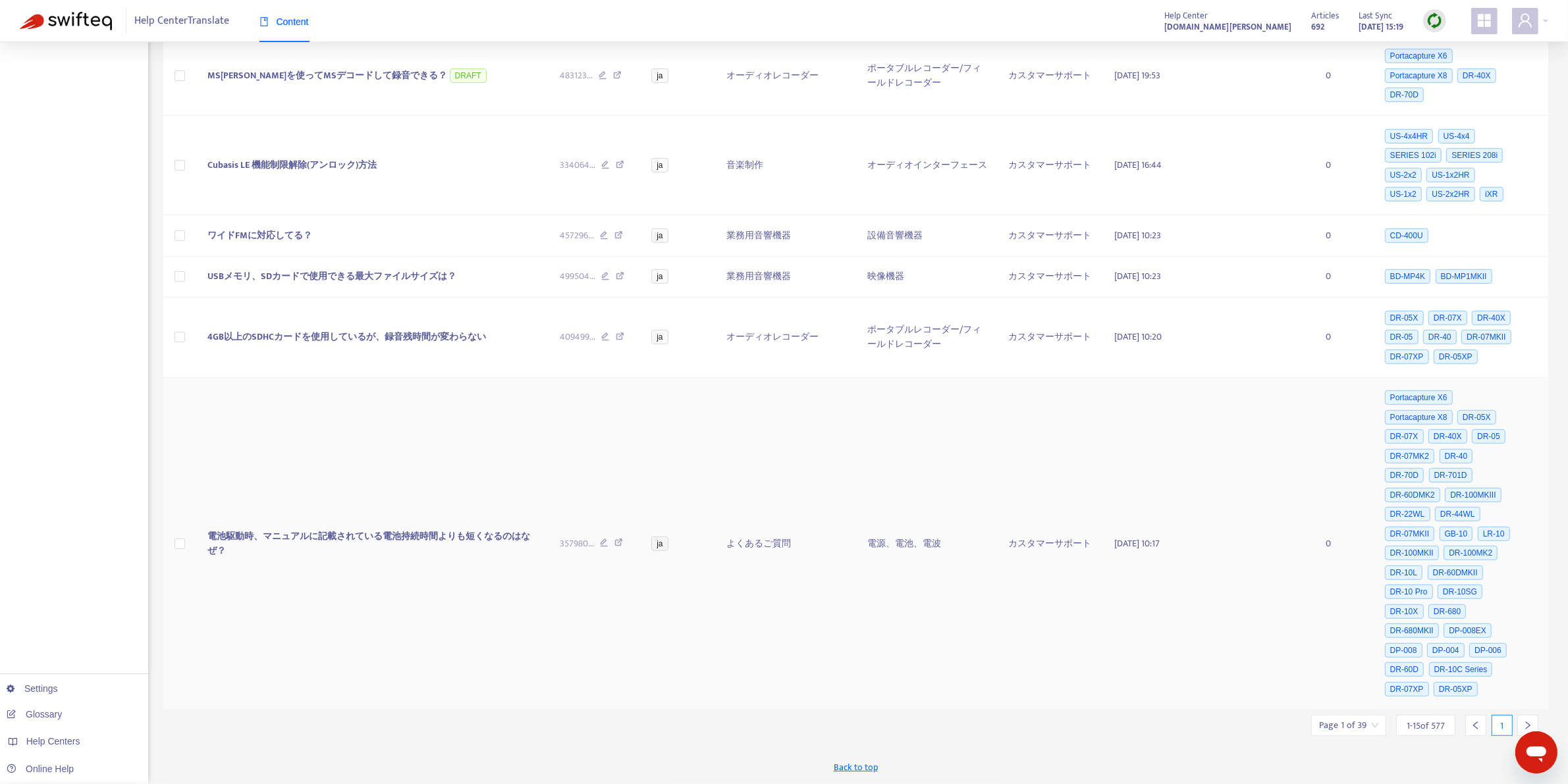
click at [411, 538] on span "電池駆動時、マニュアルに記載されている電池持続時間よりも短くなるのはなぜ？" at bounding box center [368, 543] width 323 height 30
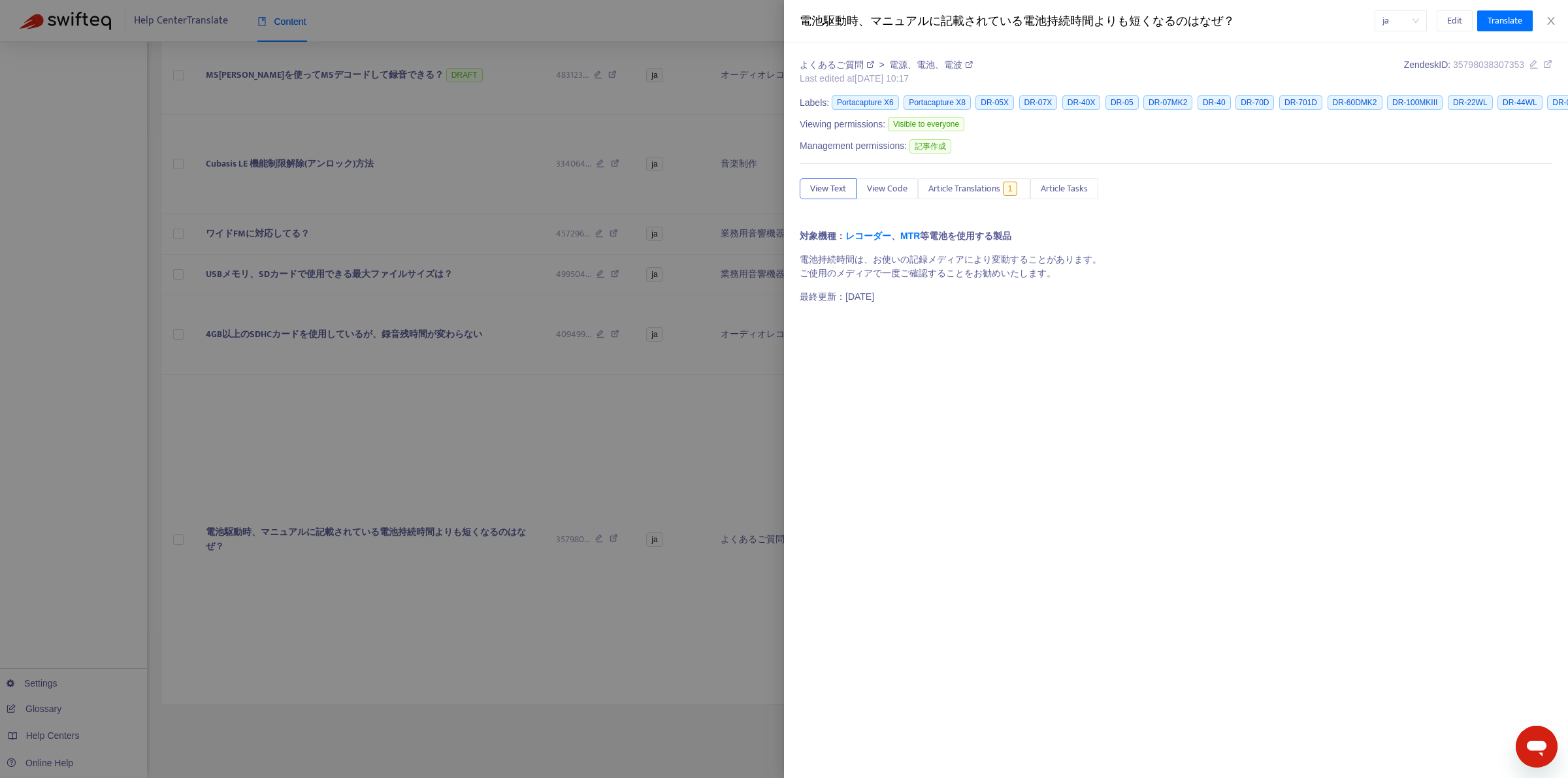
click at [1426, 25] on div "ja Edit Translate" at bounding box center [1457, 21] width 163 height 21
click at [1442, 14] on button "Edit" at bounding box center [1455, 21] width 36 height 21
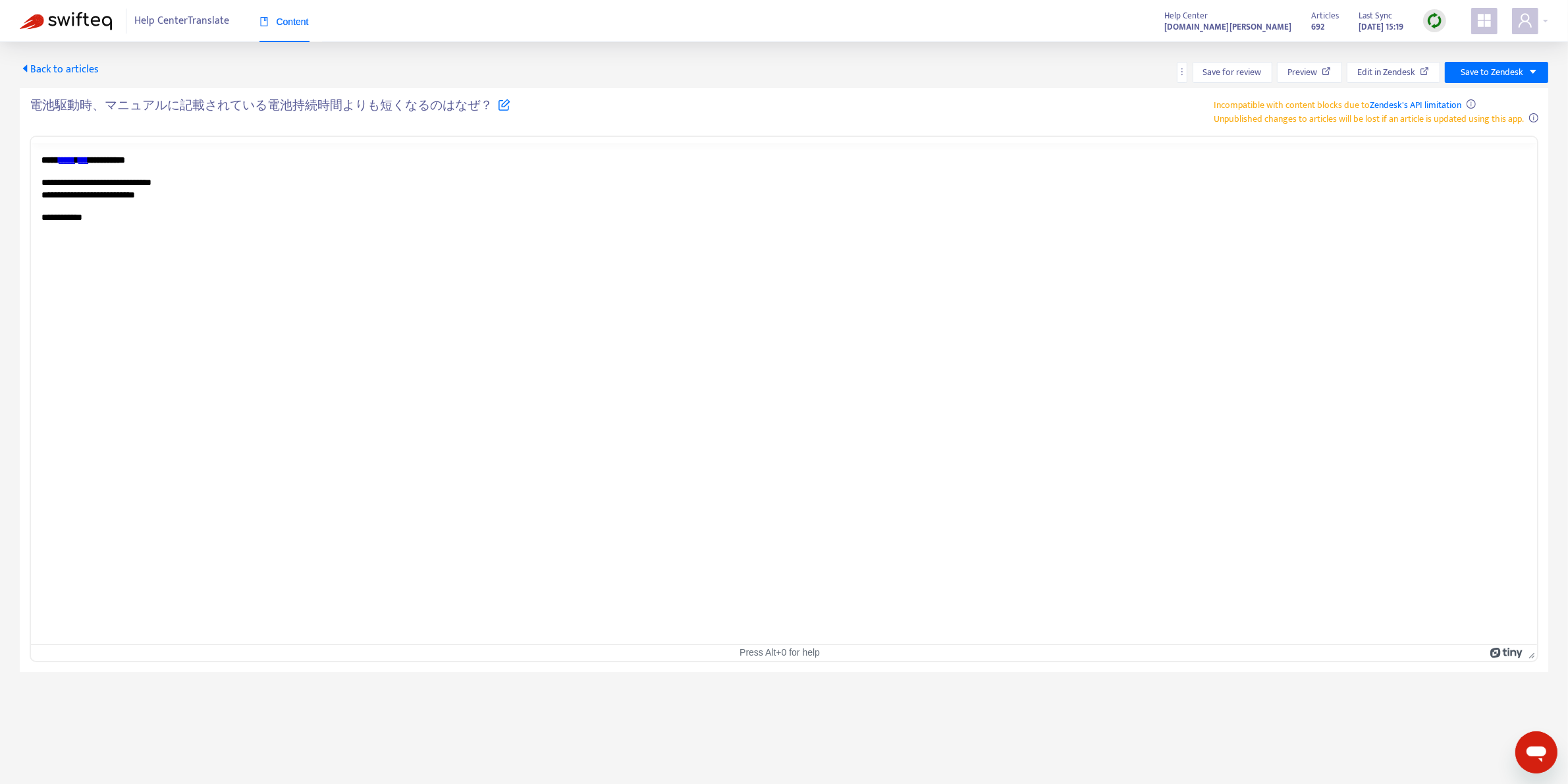
scroll to position [0, 0]
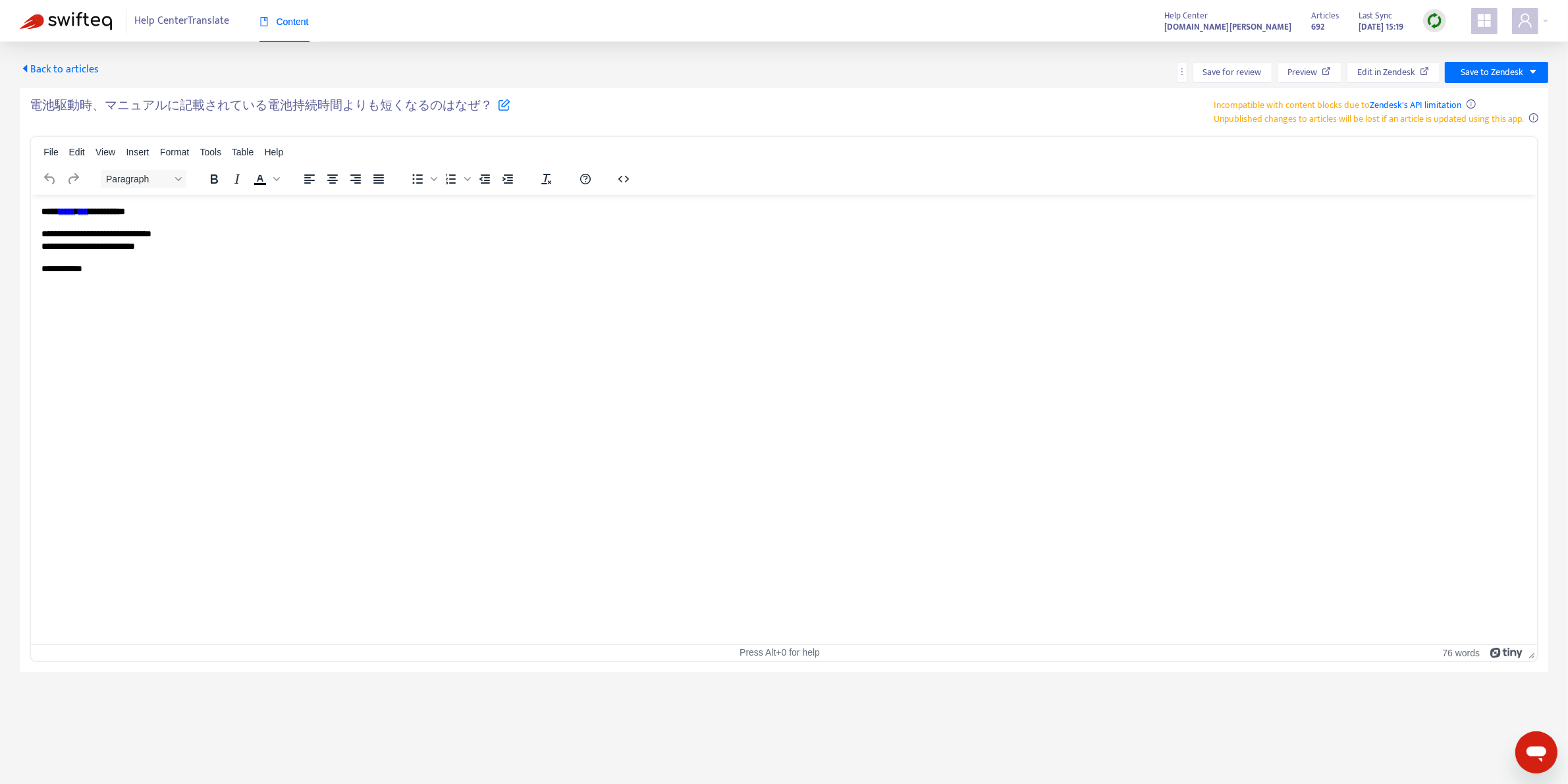
click at [498, 107] on icon at bounding box center [504, 104] width 13 height 13
click at [329, 115] on input "**********" at bounding box center [195, 111] width 329 height 28
type input "**********"
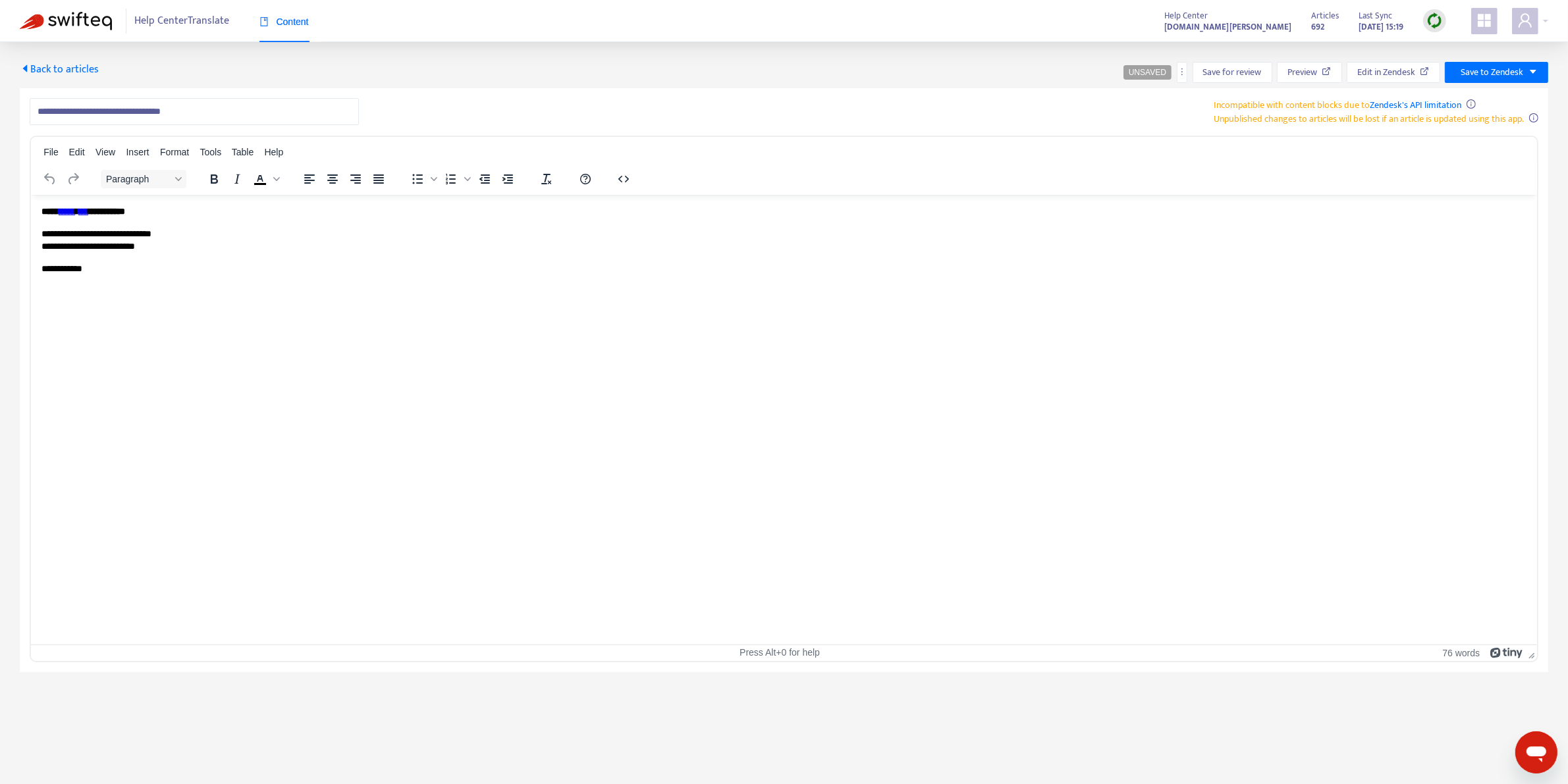
click at [138, 248] on p "**********" at bounding box center [784, 240] width 1487 height 25
click at [1488, 65] on span "Save to Zendesk" at bounding box center [1492, 72] width 62 height 14
click at [1481, 93] on span "Publish" at bounding box center [1481, 99] width 50 height 14
click at [68, 74] on span "Back to articles" at bounding box center [59, 70] width 79 height 18
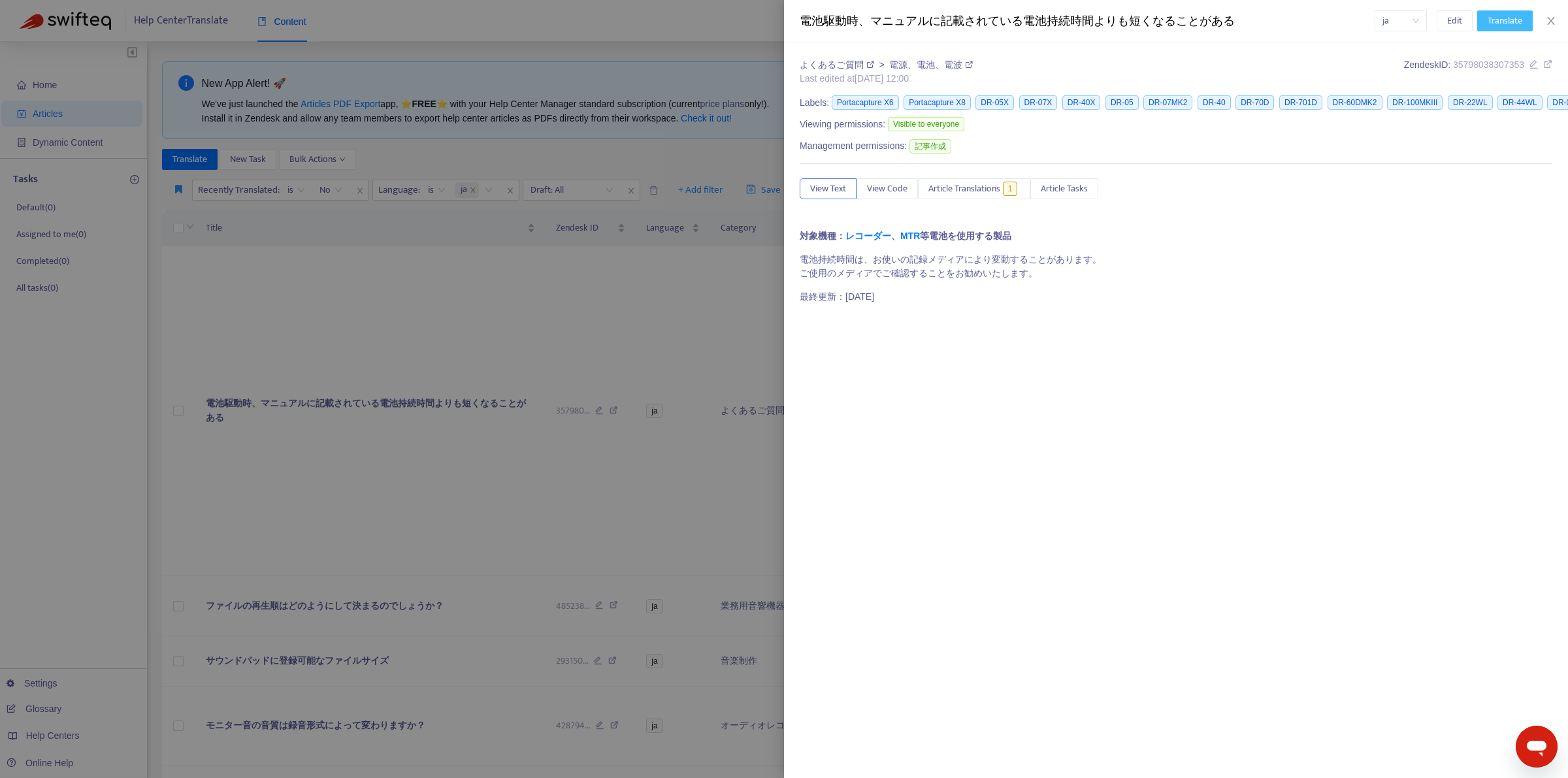
click at [1497, 22] on span "Translate" at bounding box center [1505, 21] width 35 height 14
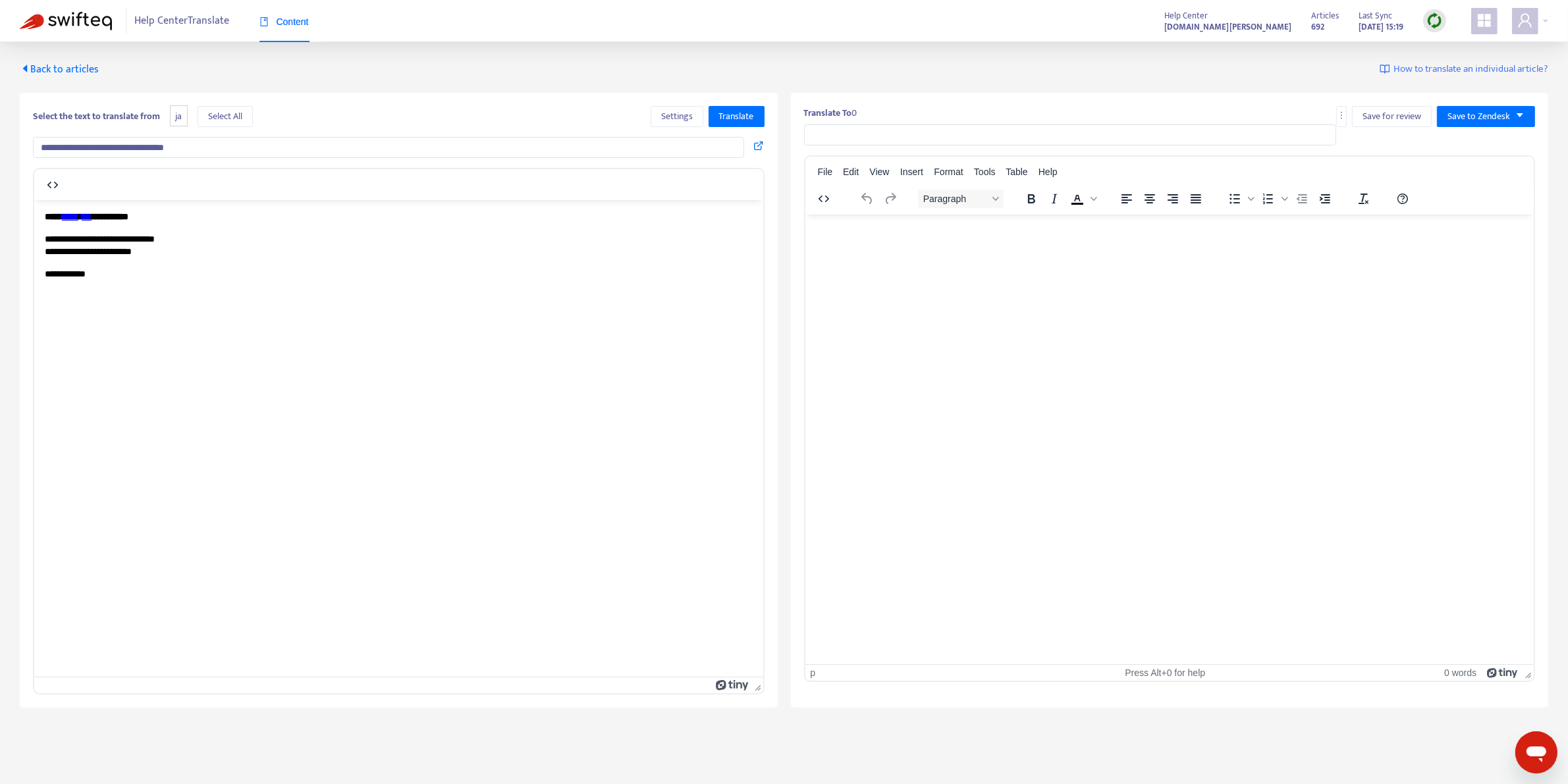
type input "**********"
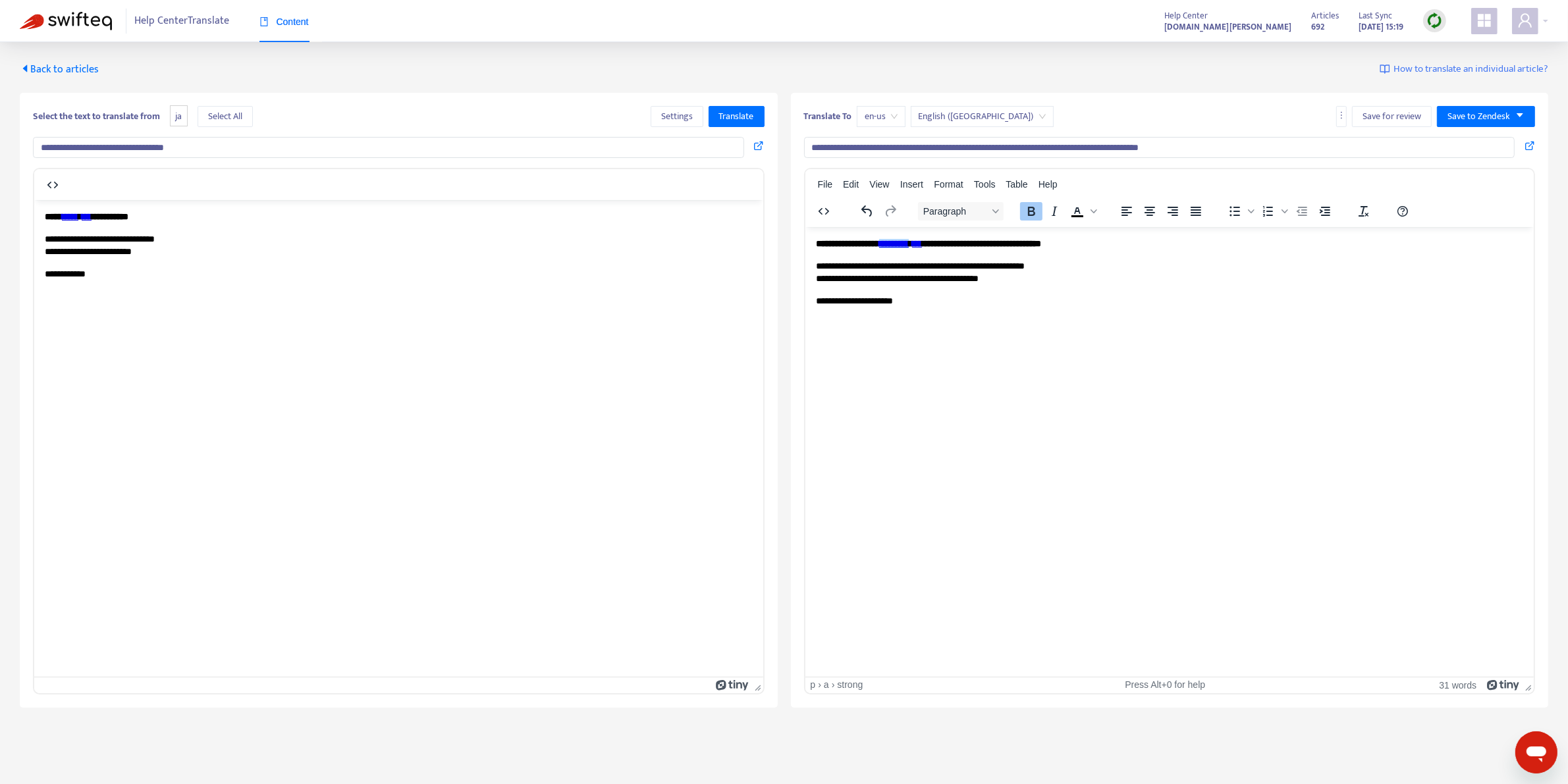
click at [908, 241] on strong "*********" at bounding box center [893, 243] width 30 height 9
click at [944, 258] on div "Link..." at bounding box center [955, 254] width 24 height 15
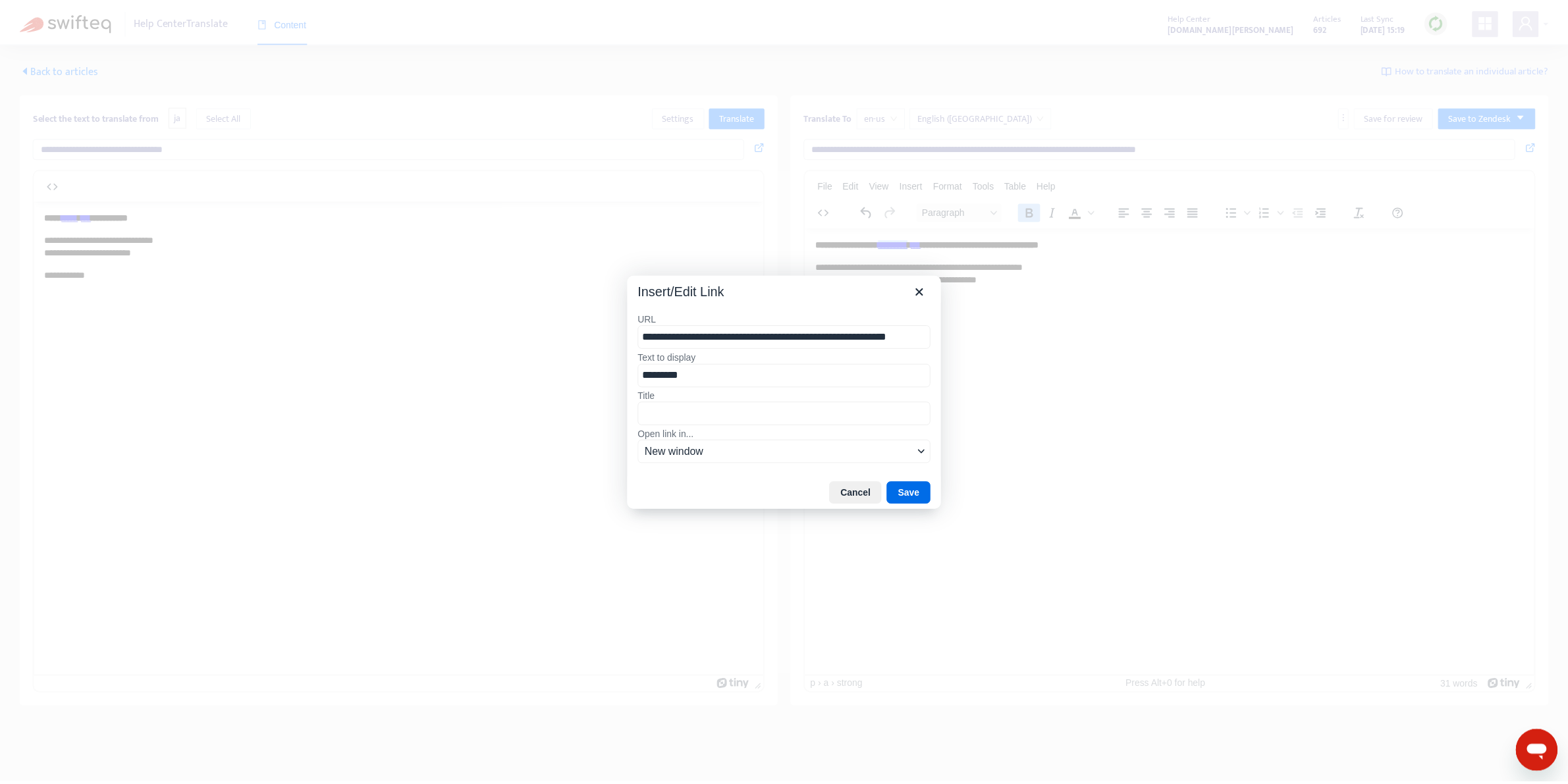
scroll to position [0, 8]
click at [865, 492] on button "Cancel" at bounding box center [862, 493] width 52 height 23
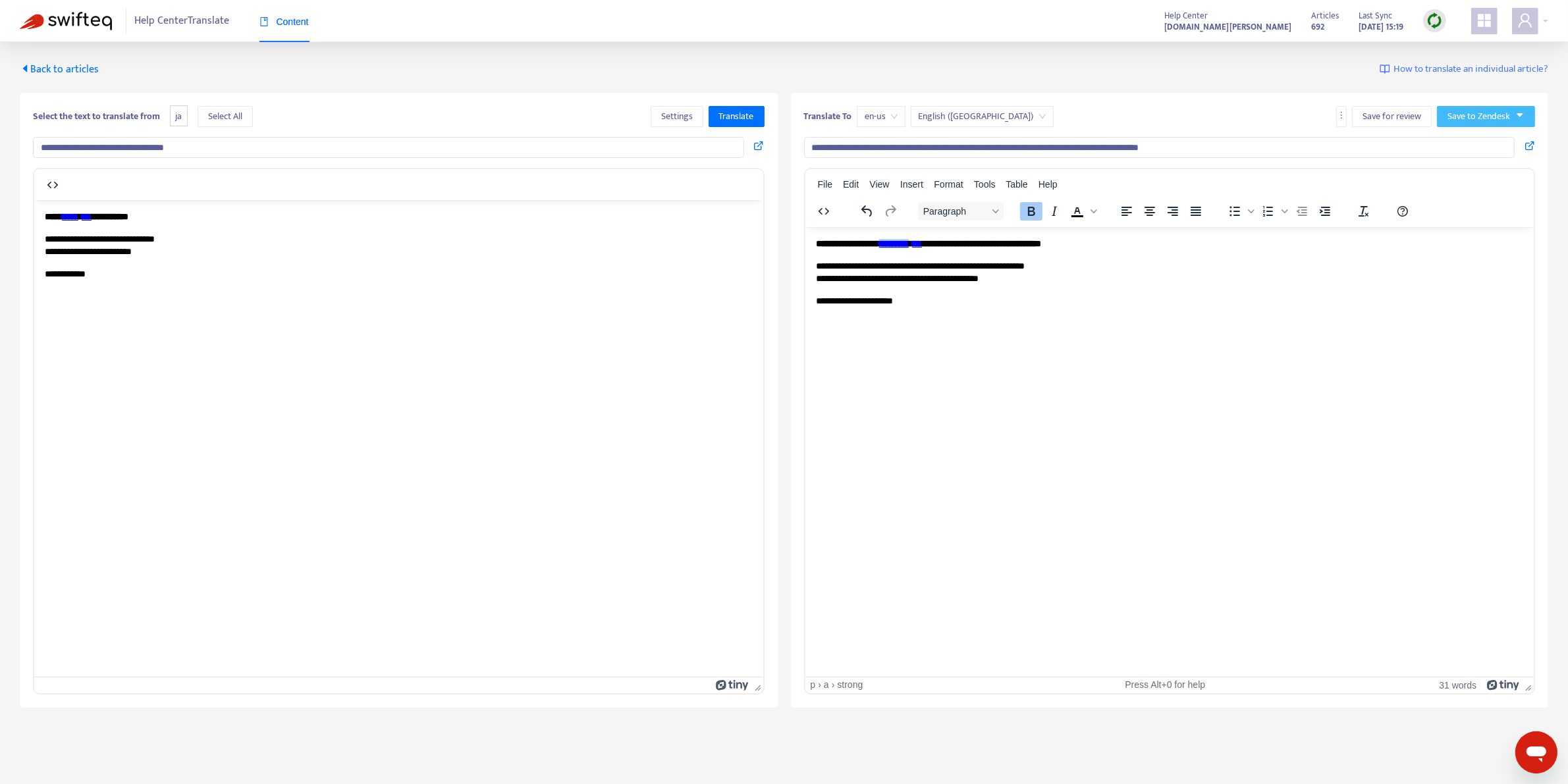
click at [1497, 114] on span "Save to Zendesk" at bounding box center [1478, 117] width 62 height 14
click at [1481, 160] on span "Save as draft" at bounding box center [1473, 164] width 50 height 14
